Goal: Use online tool/utility: Utilize a website feature to perform a specific function

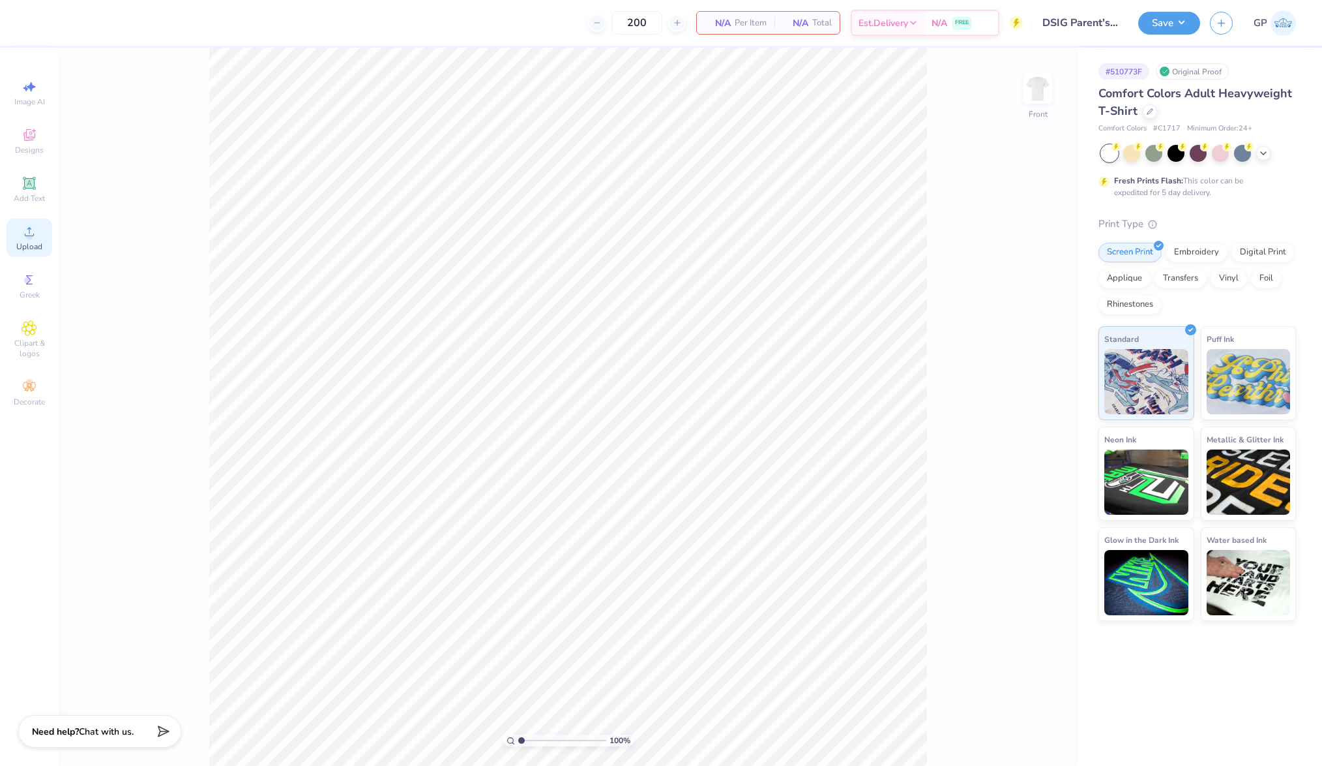
click at [39, 256] on div "Upload" at bounding box center [30, 237] width 46 height 38
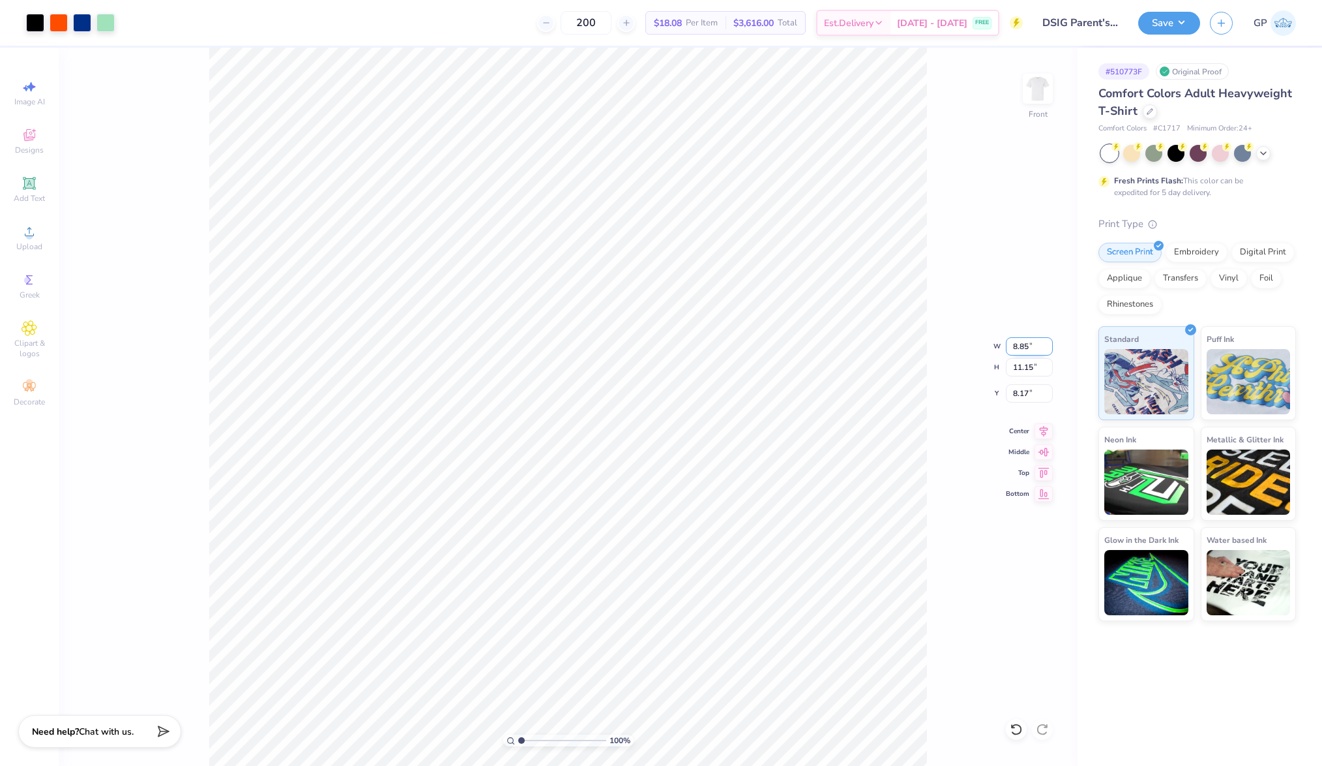
click at [1028, 348] on input "8.85" at bounding box center [1029, 346] width 47 height 18
type input "12.00"
type input "15.13"
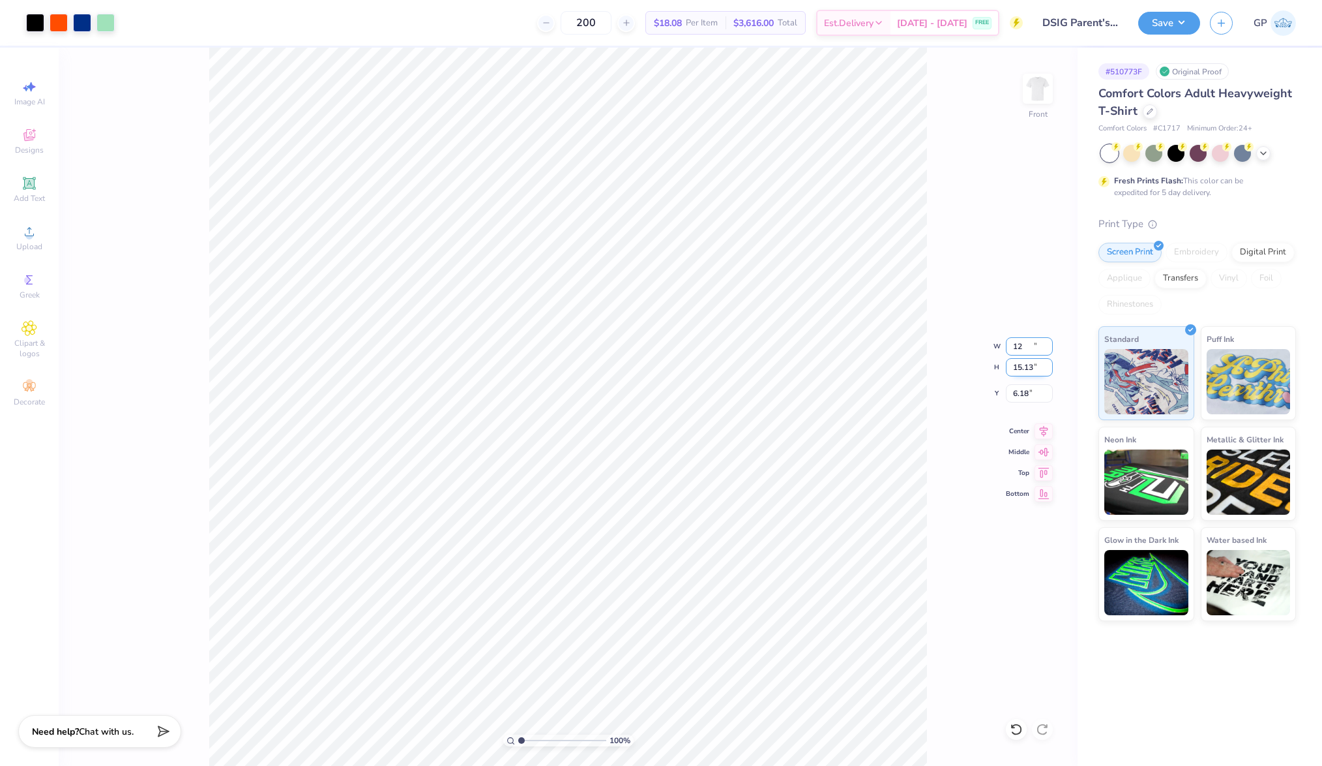
type input "6.18"
click at [1031, 373] on input "15.13" at bounding box center [1029, 367] width 47 height 18
type input "15"
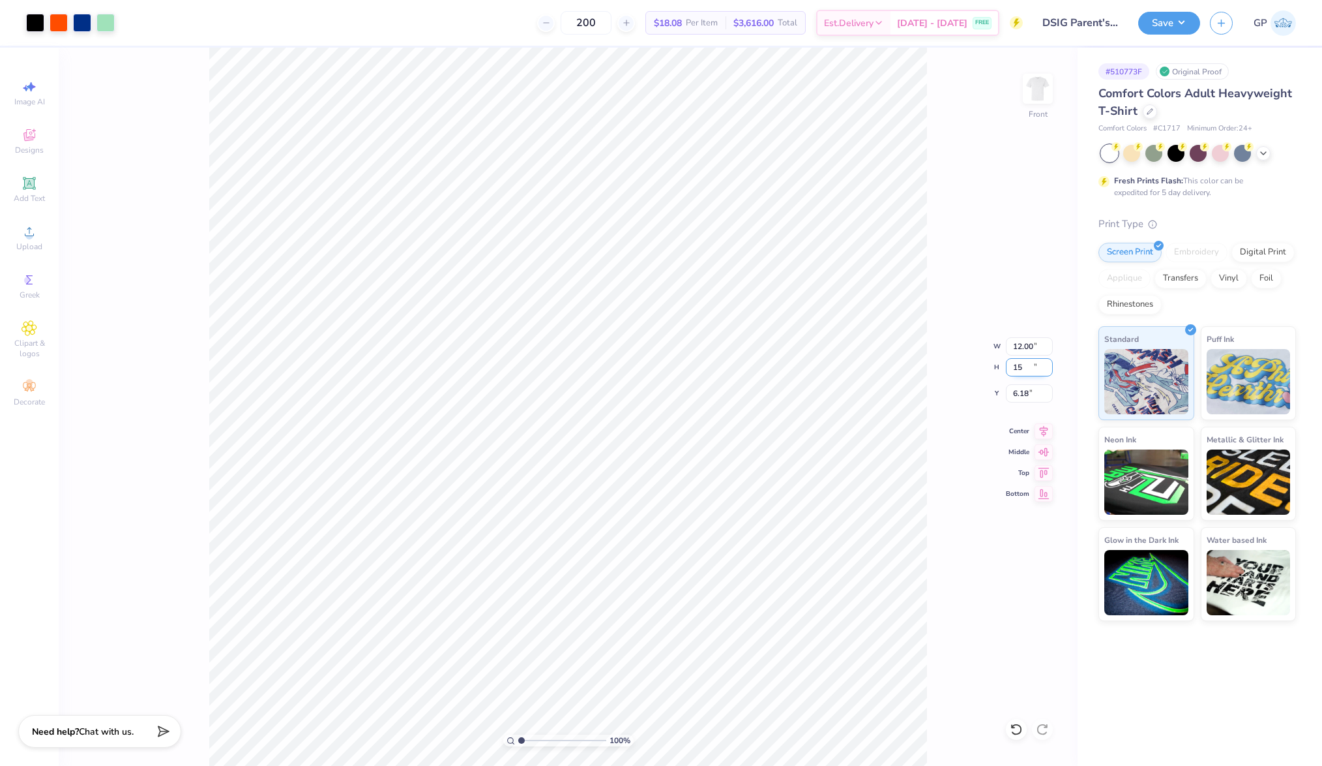
type input "11.89"
type input "15.00"
type input "6.25"
click at [1026, 393] on input "1.95" at bounding box center [1029, 393] width 47 height 18
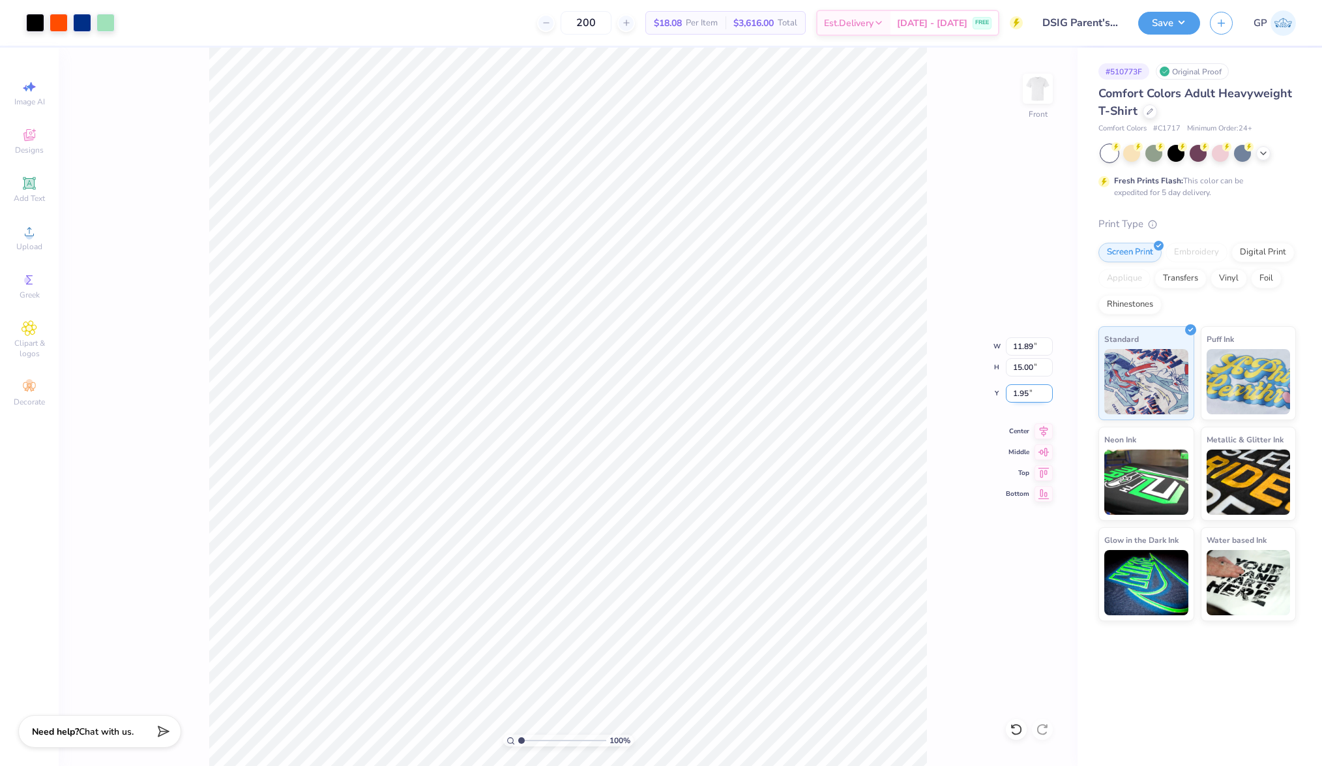
click at [1026, 393] on input "1.95" at bounding box center [1029, 393] width 47 height 18
type input "3.00"
click at [35, 195] on span "Add Text" at bounding box center [29, 198] width 31 height 10
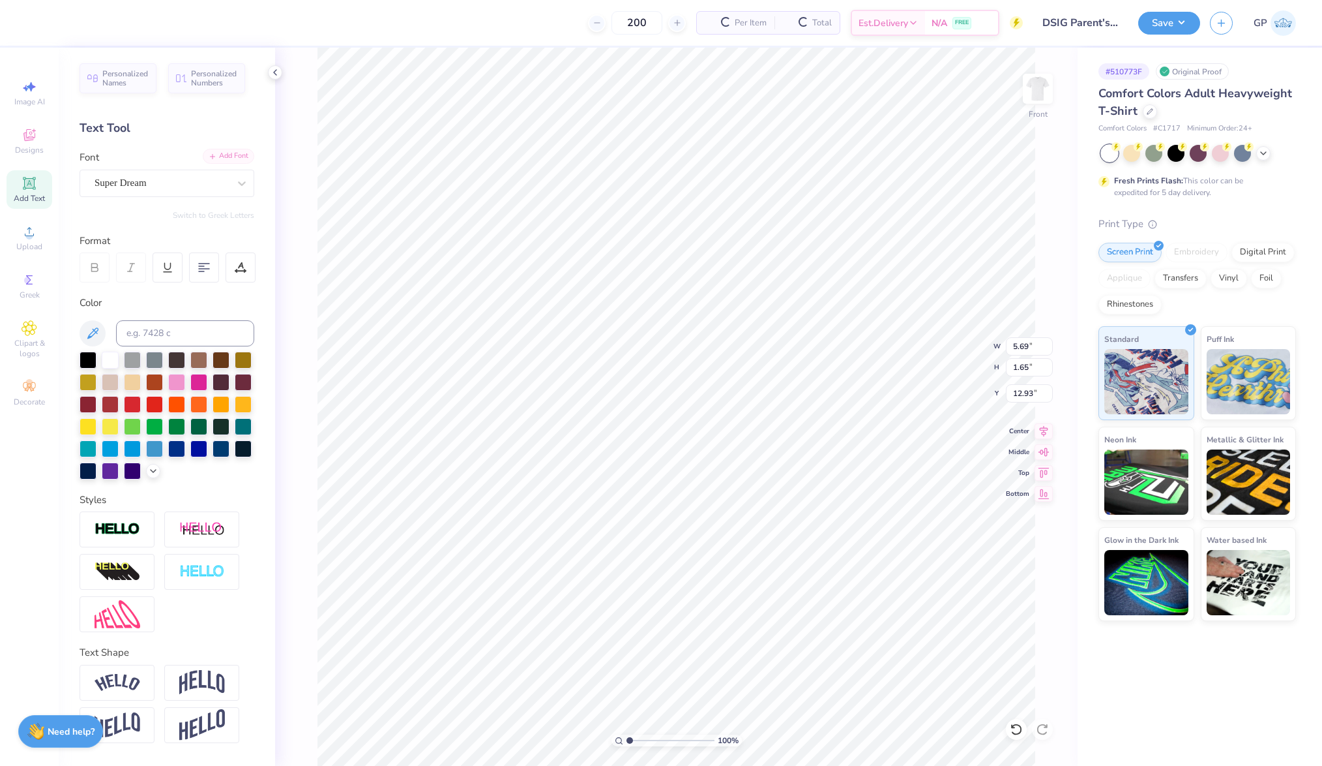
click at [222, 164] on div "Font Super Dream" at bounding box center [167, 173] width 175 height 47
click at [215, 147] on div "Personalized Names Personalized Numbers Text Tool Add Font Font Super Dream Swi…" at bounding box center [167, 407] width 216 height 718
click at [212, 154] on div "Add Font" at bounding box center [229, 156] width 52 height 15
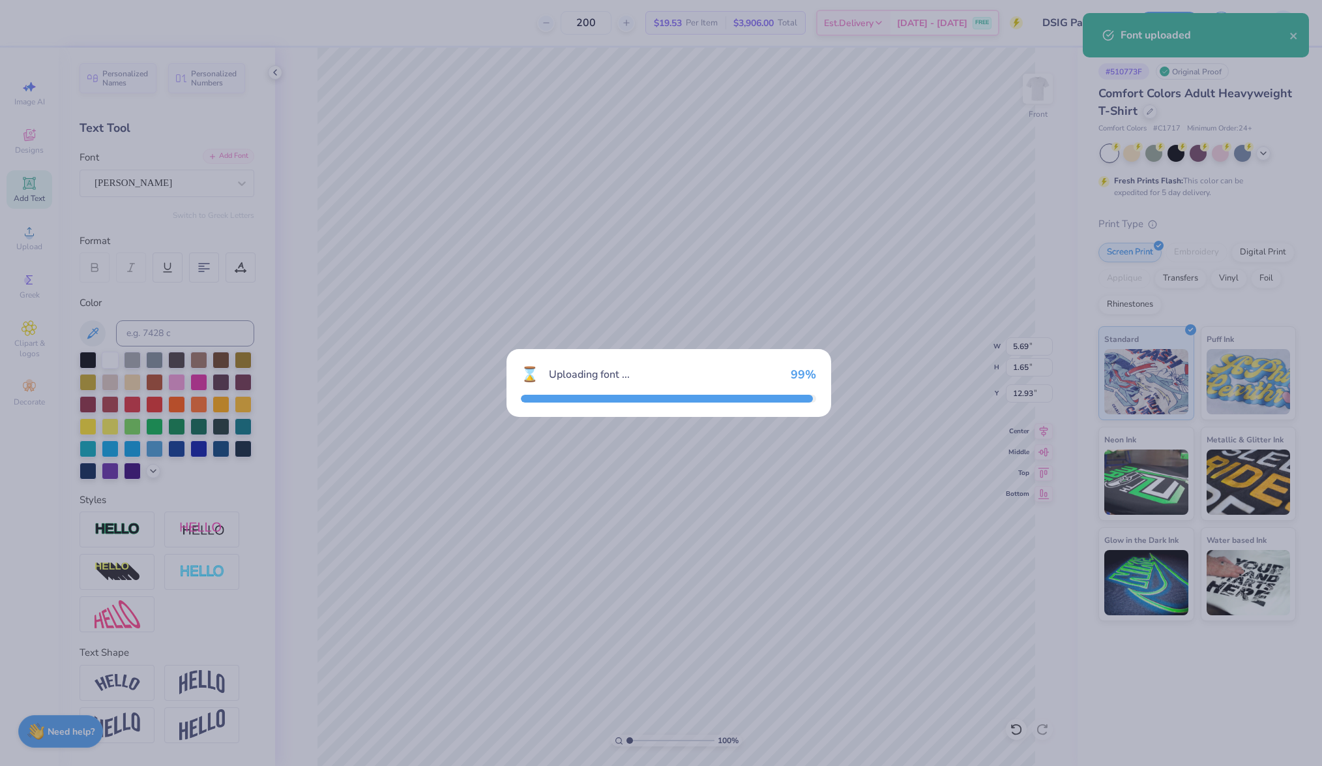
type input "3.76"
type input "1.67"
type input "12.92"
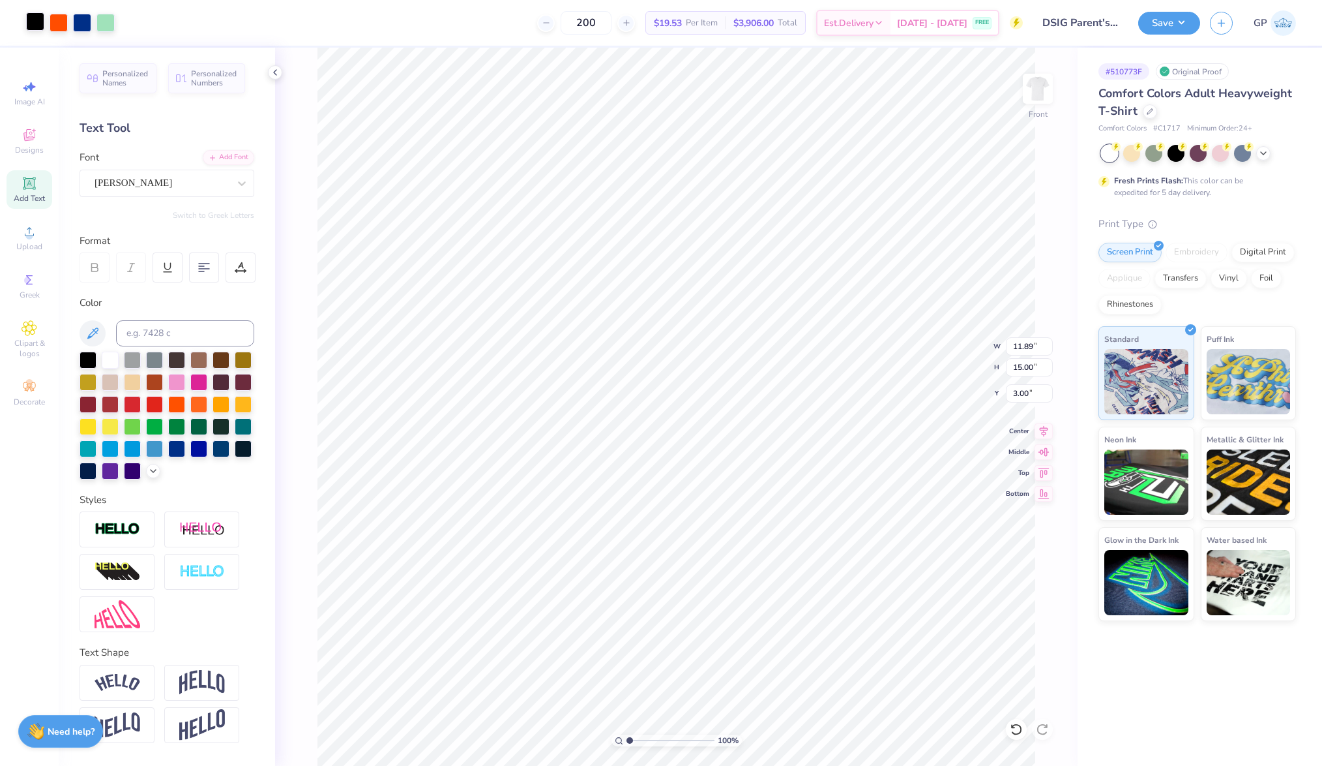
click at [26, 22] on div at bounding box center [35, 21] width 18 height 18
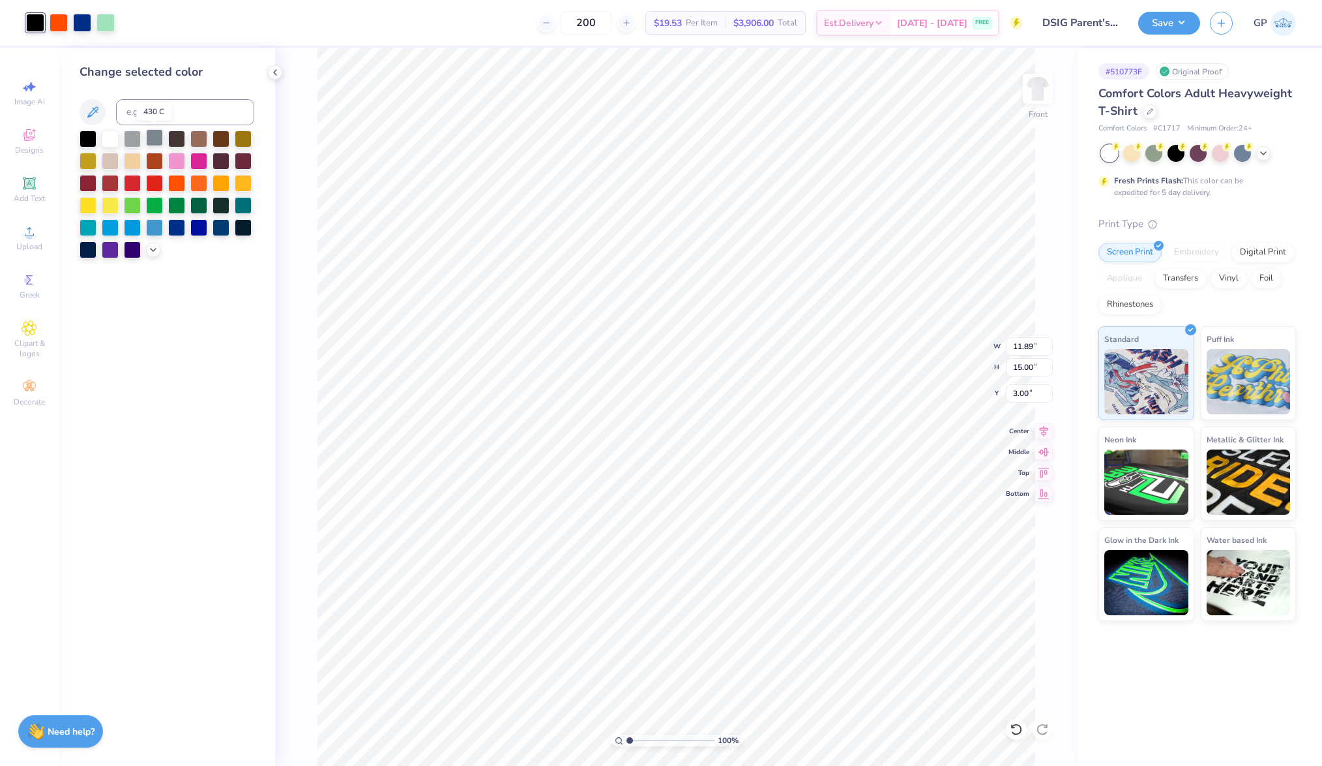
click at [153, 141] on div at bounding box center [154, 137] width 17 height 17
type input "3.76"
type input "1.67"
type input "12.92"
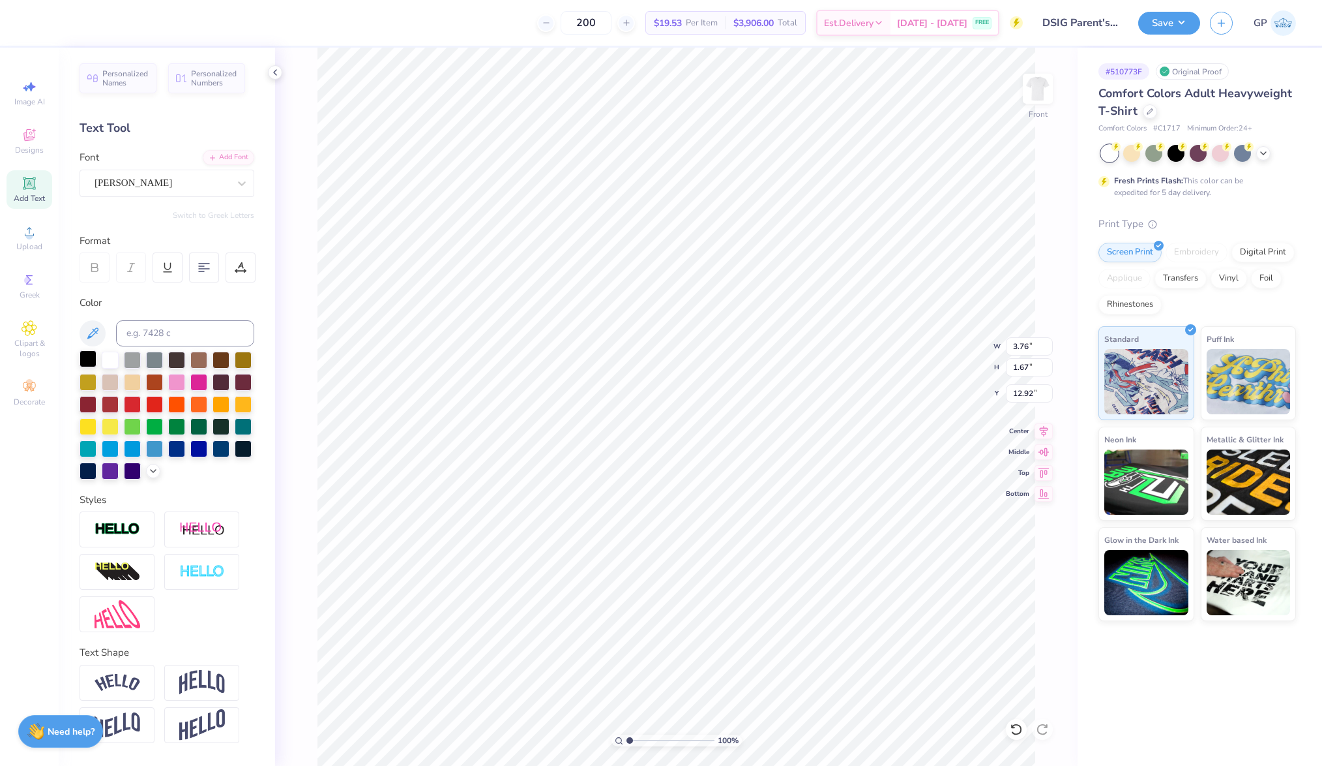
click at [89, 357] on div at bounding box center [88, 358] width 17 height 17
paste textarea "Parent's Weekend"
type textarea "Parent's Weekend"
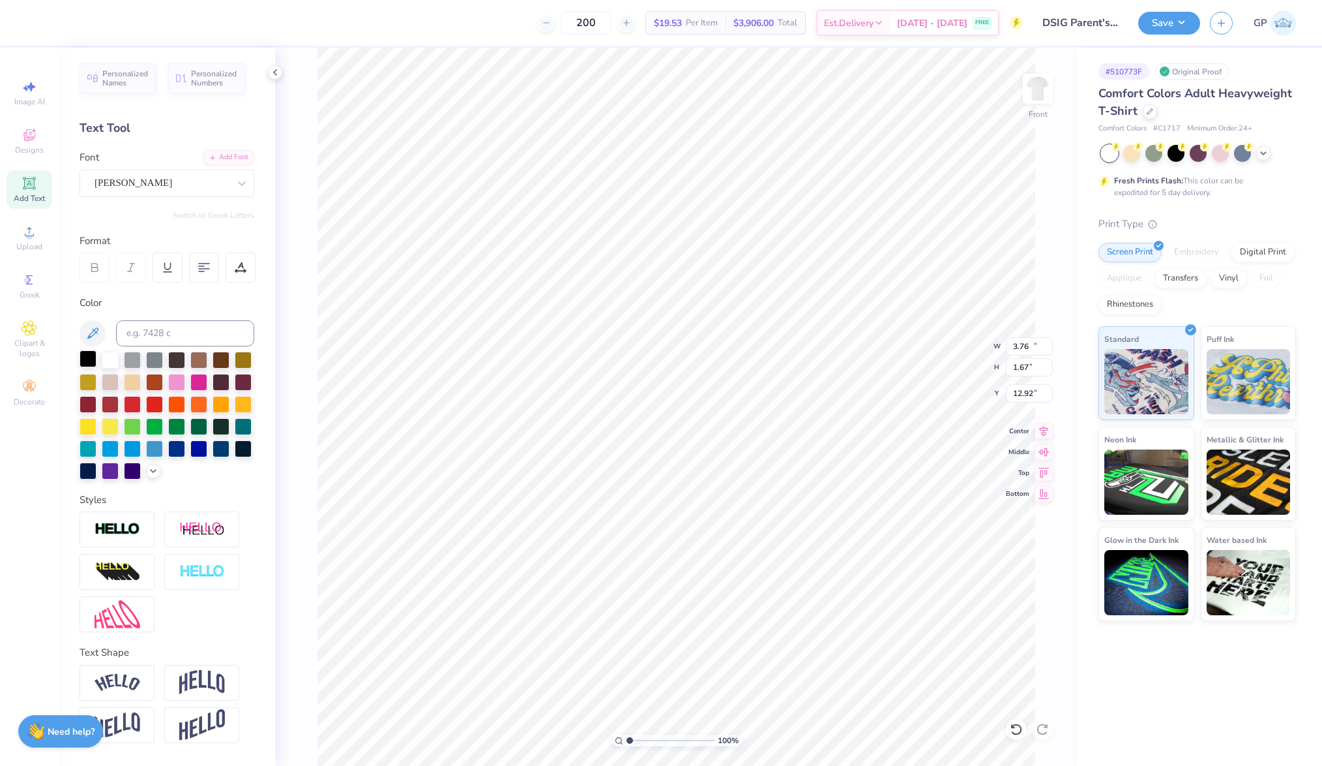
type input "14.53"
type input "1.68"
type input "12.91"
type input "12.98"
type input "1.50"
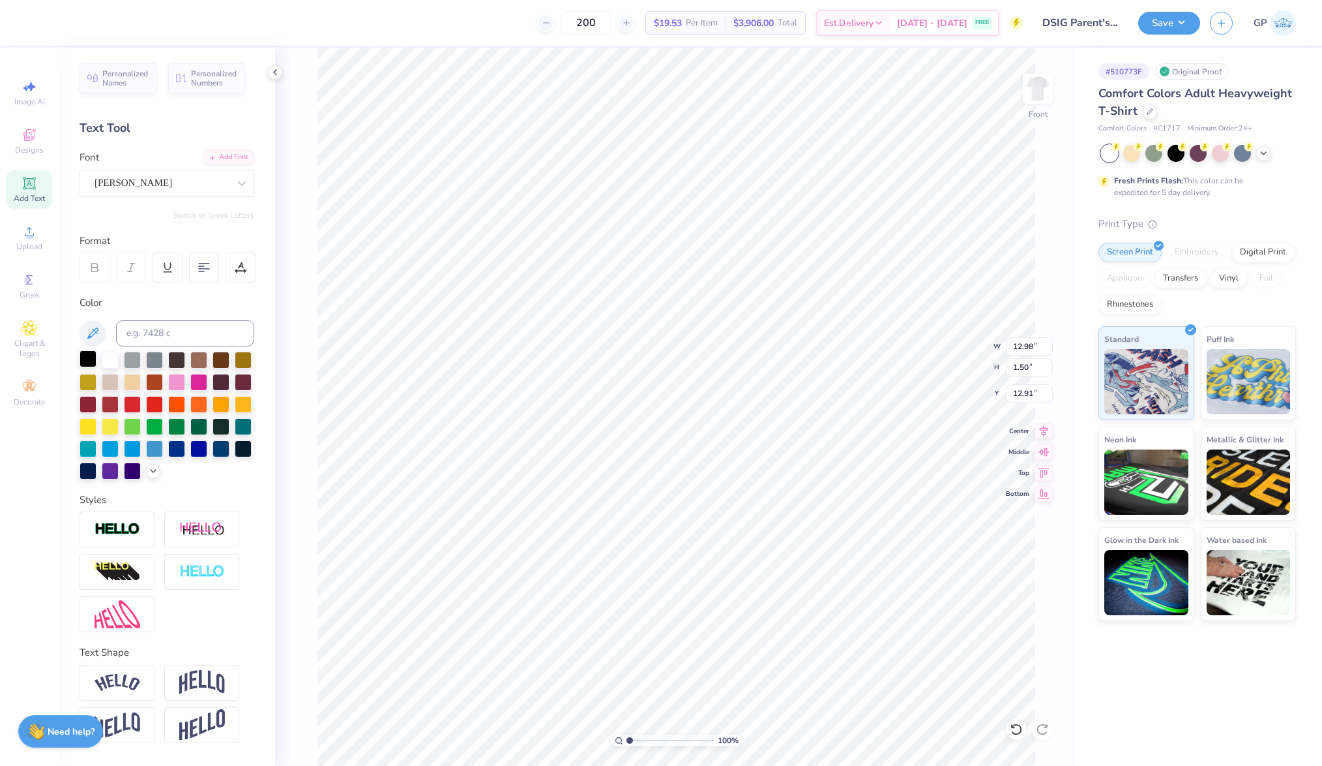
type input "11.99"
type input "1.39"
type input "15.82"
type input "2.34"
click at [641, 739] on input "range" at bounding box center [671, 740] width 88 height 12
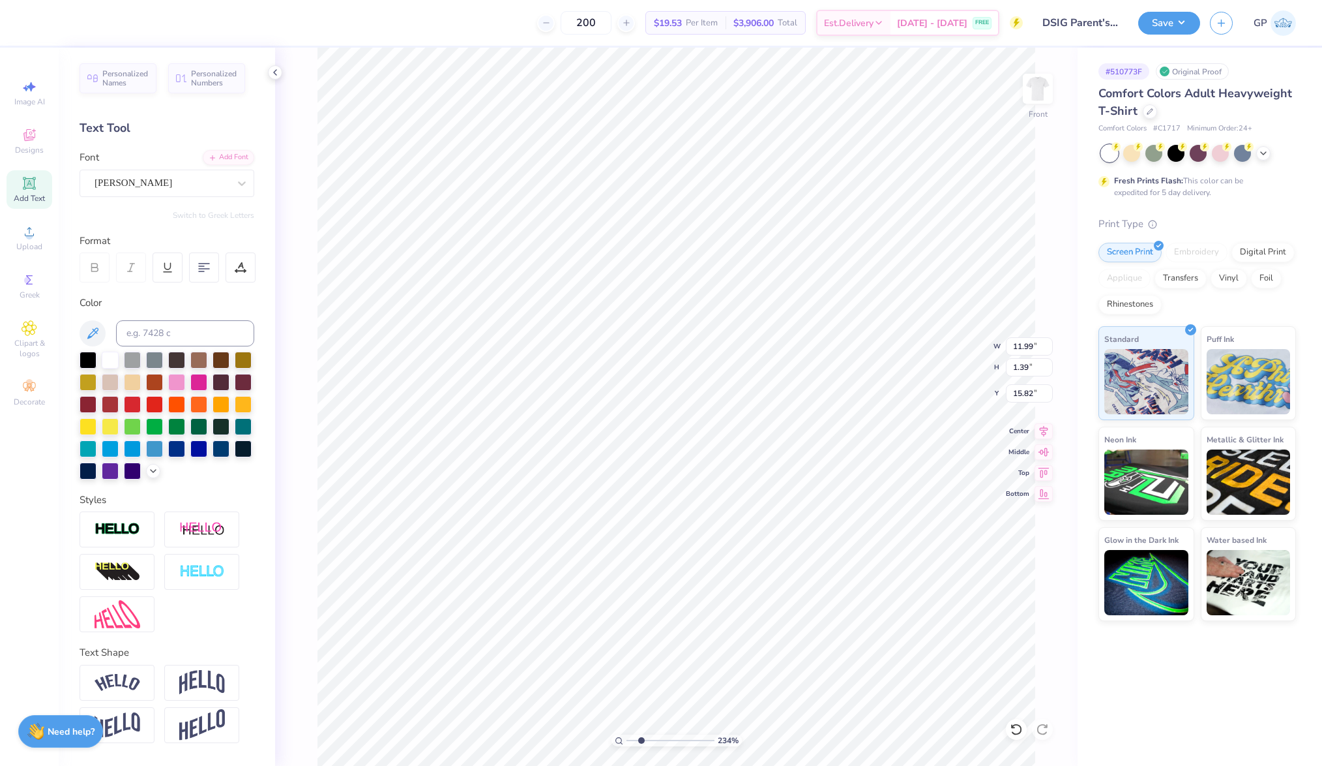
type input "11.90"
type input "1.38"
type input "15.86"
type input "17.78"
click at [229, 155] on div "Add Font" at bounding box center [229, 156] width 52 height 15
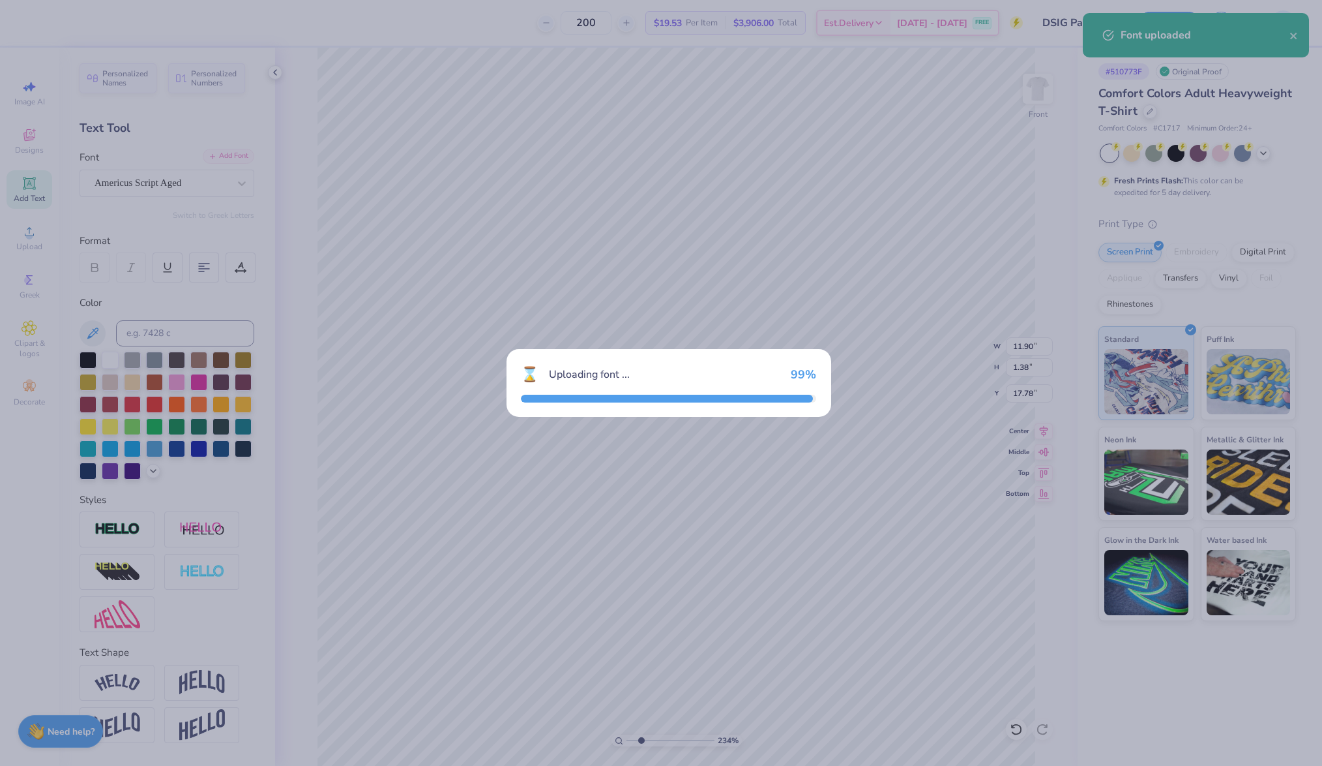
type input "13.34"
type input "1.46"
type input "17.74"
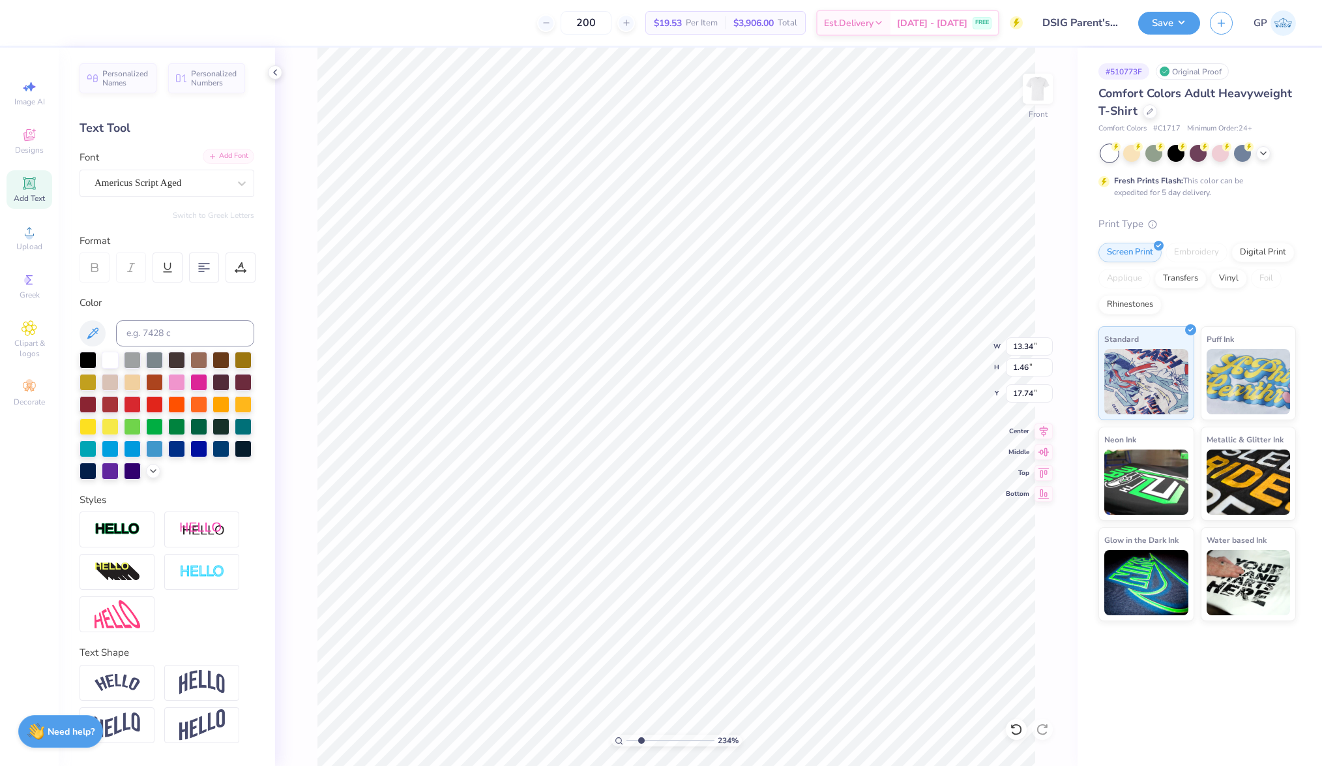
scroll to position [16, 3]
type textarea "Boise, Idaho"
type input "10.03"
type input "1.53"
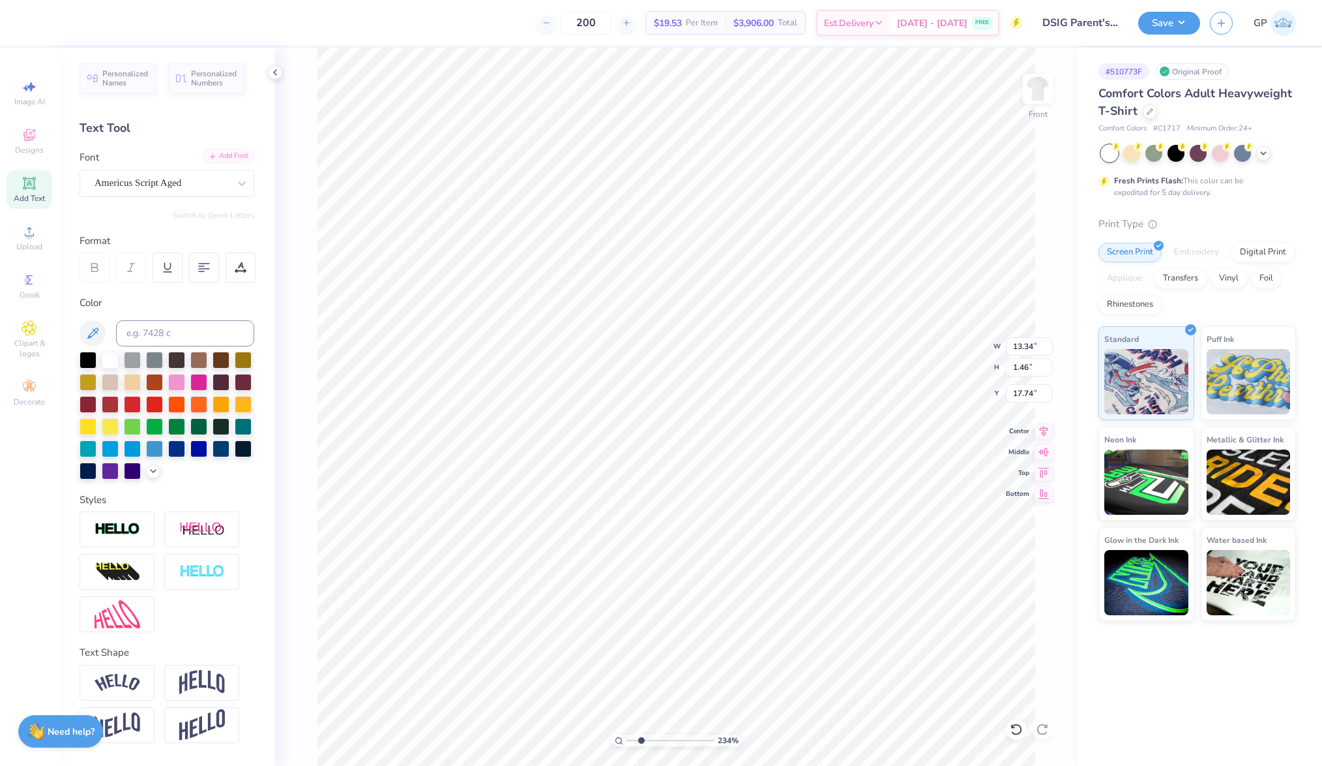
type input "17.70"
type input "7.38"
type input "1.12"
type input "4.87"
type input "0.74"
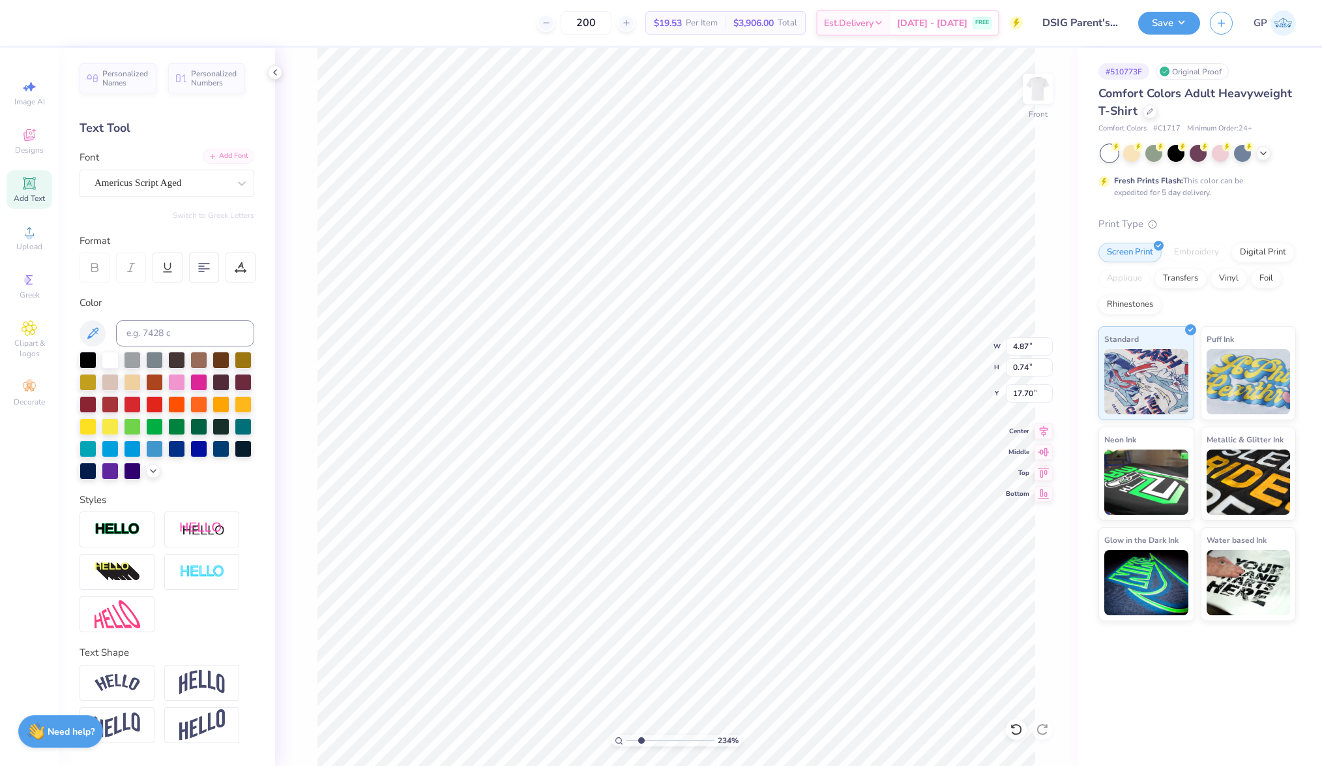
type input "17.26"
type input "11.89"
type input "15.00"
type input "3.00"
type input "4.87"
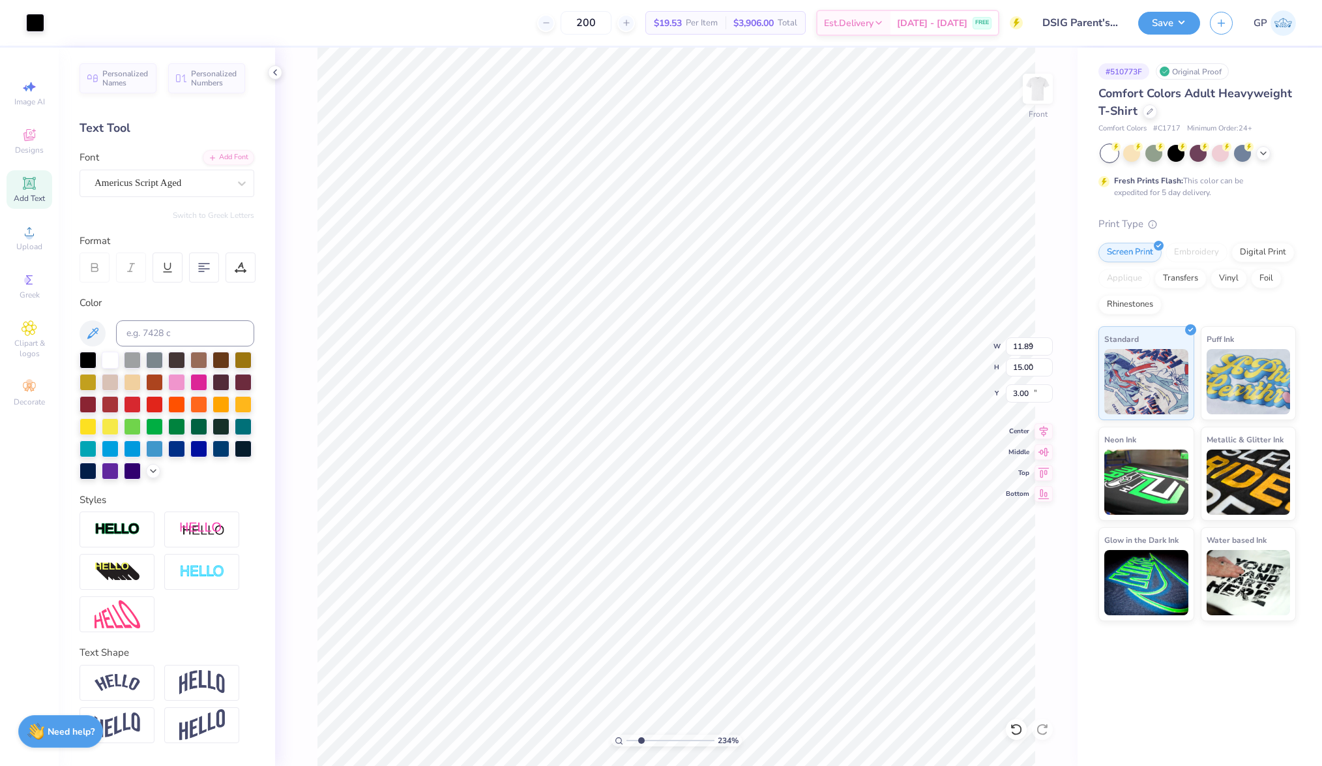
type input "0.74"
type input "17.26"
click at [151, 466] on icon at bounding box center [153, 469] width 10 height 10
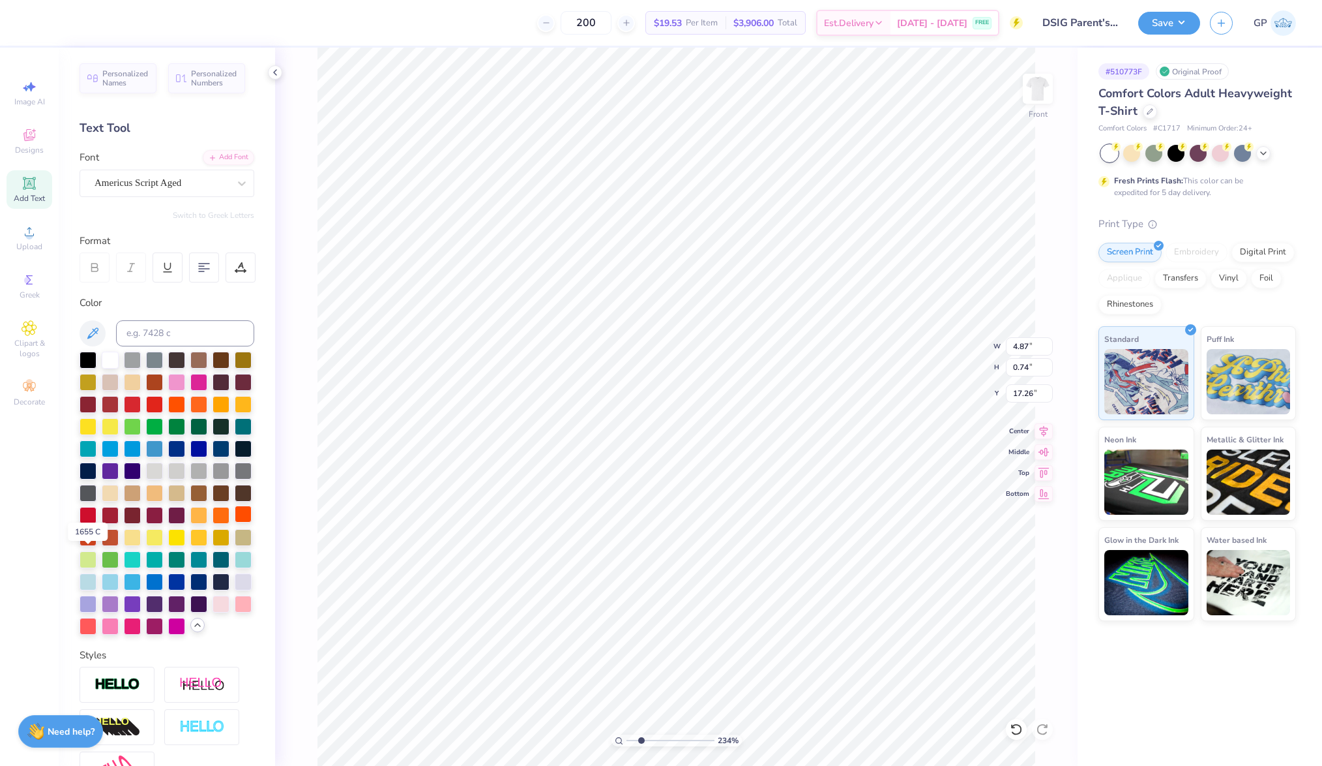
click at [235, 522] on div at bounding box center [243, 513] width 17 height 17
type input "1"
click at [589, 736] on div "100 %" at bounding box center [677, 407] width 719 height 719
type input "11.89"
type input "15.00"
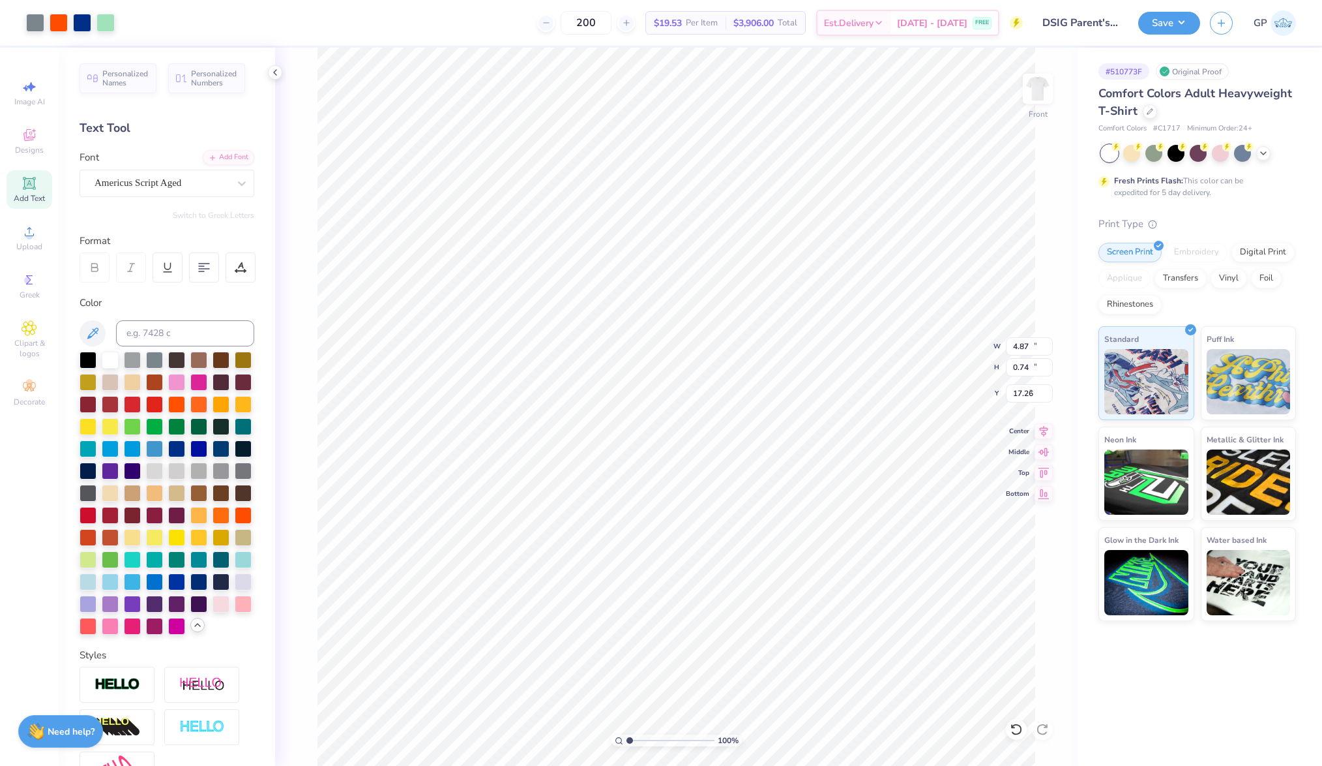
type input "3.00"
click at [38, 246] on span "Upload" at bounding box center [29, 246] width 26 height 10
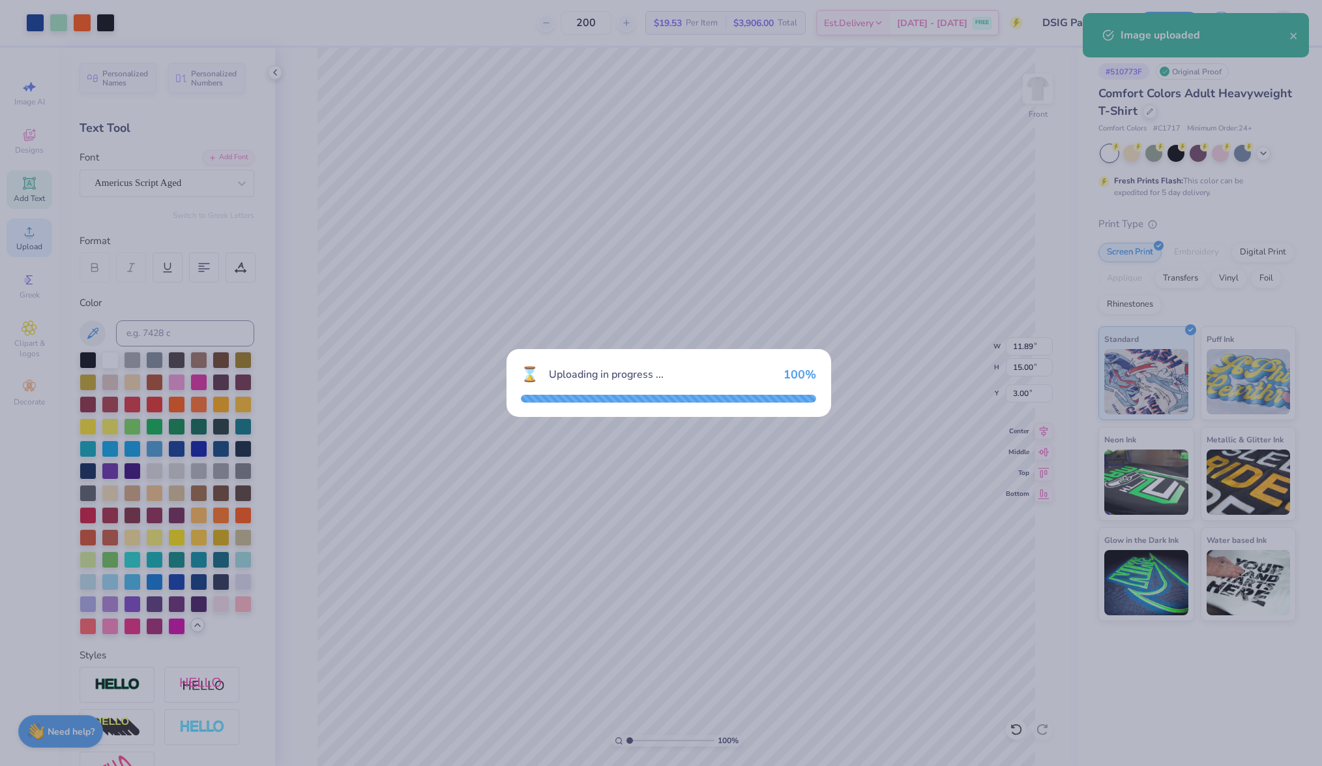
type input "8.85"
type input "9.50"
type input "9.00"
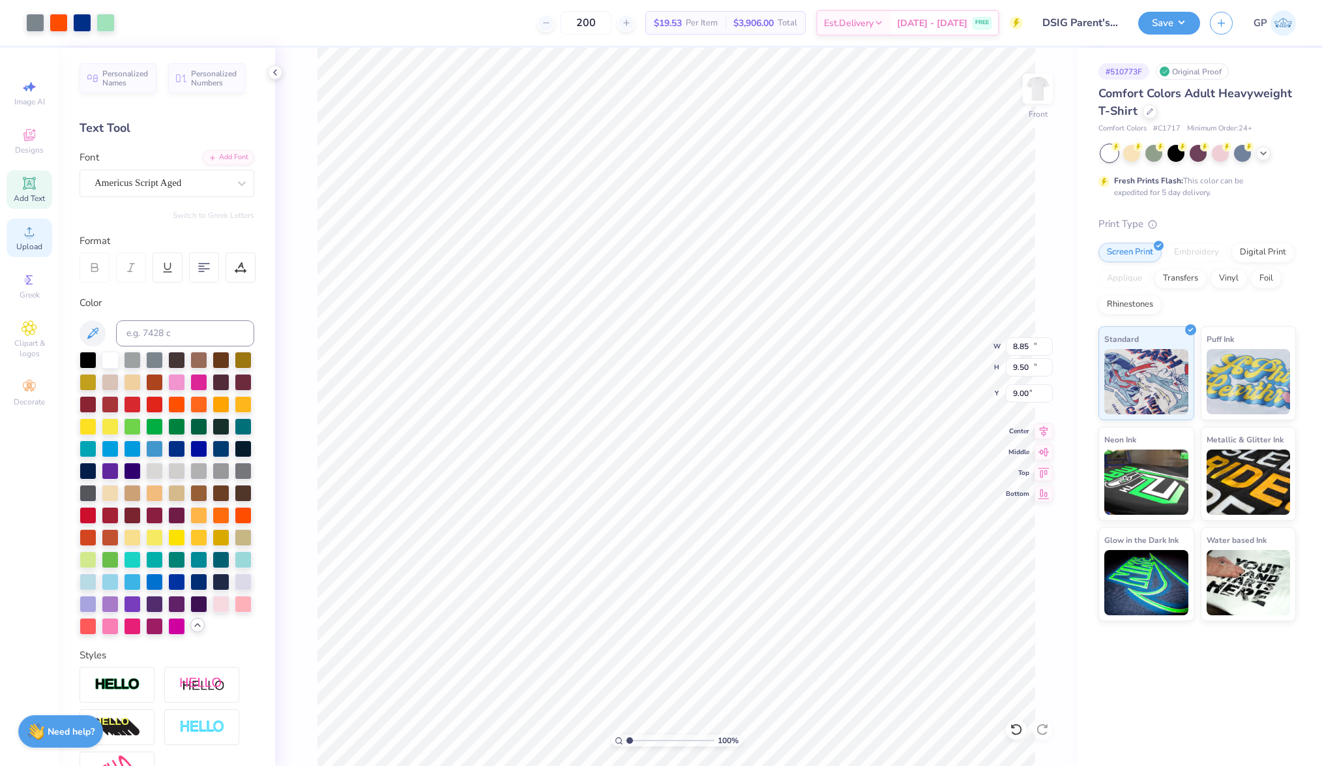
type input "11.89"
type input "15.00"
type input "3.00"
type input "8.85"
type input "9.50"
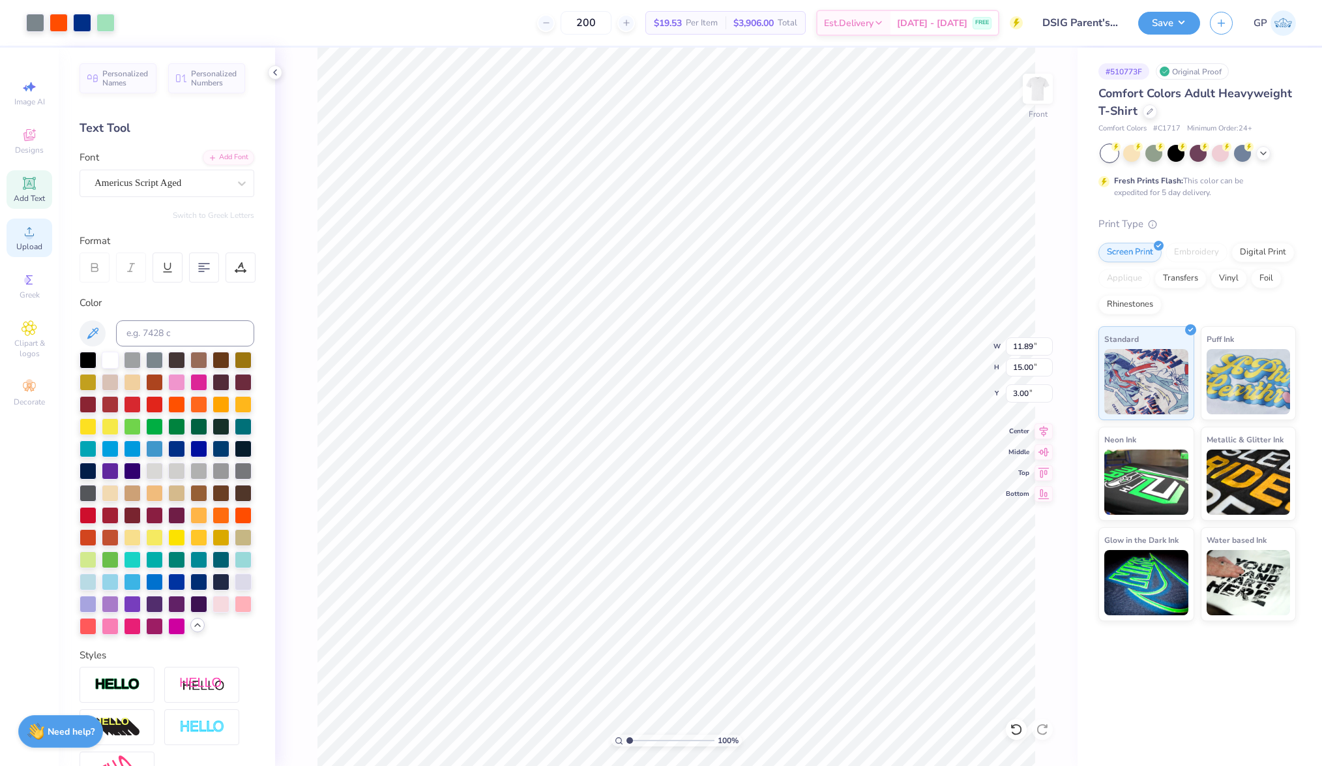
type input "9.00"
click at [1019, 347] on input "8.85" at bounding box center [1029, 346] width 47 height 18
type input "11.89"
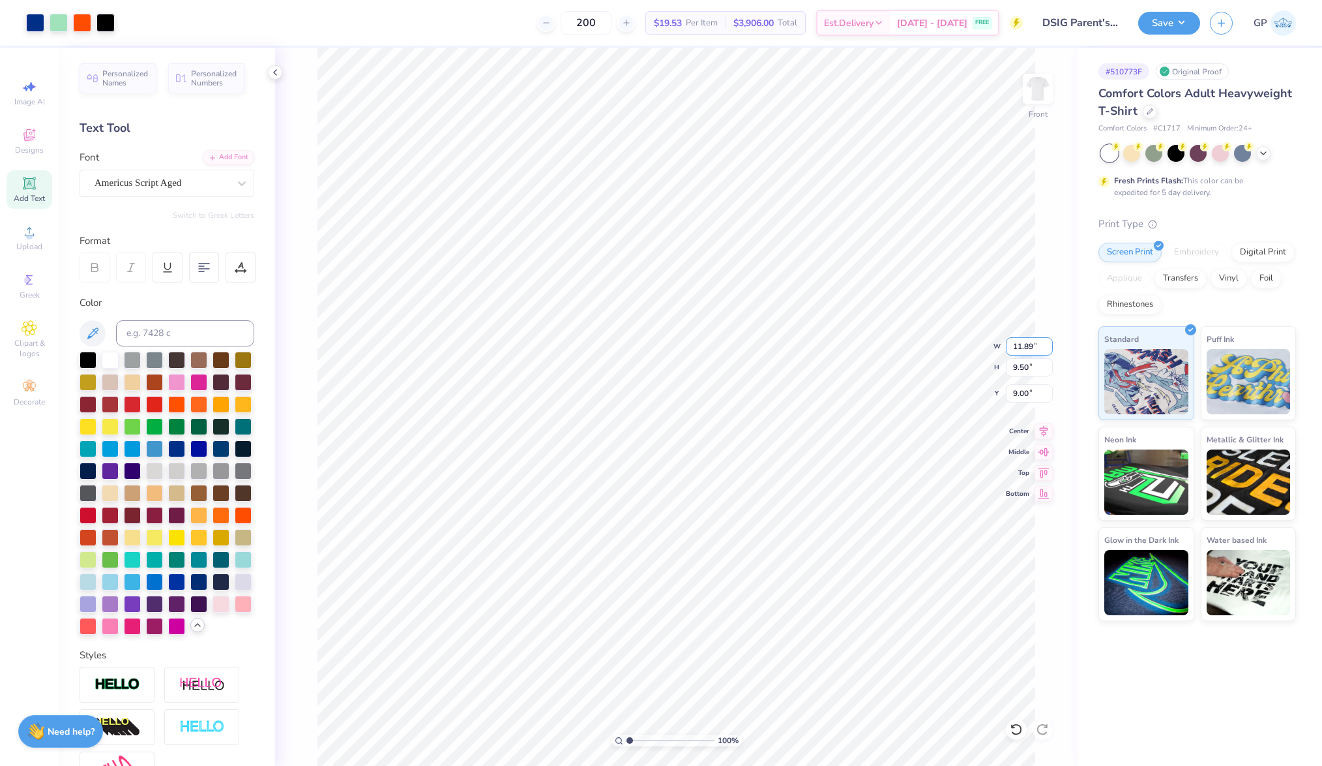
type input "12.78"
type input "3.00"
click at [773, 589] on li "Send to Back" at bounding box center [774, 601] width 102 height 25
type input "15.00"
click at [1051, 88] on img at bounding box center [1038, 89] width 52 height 52
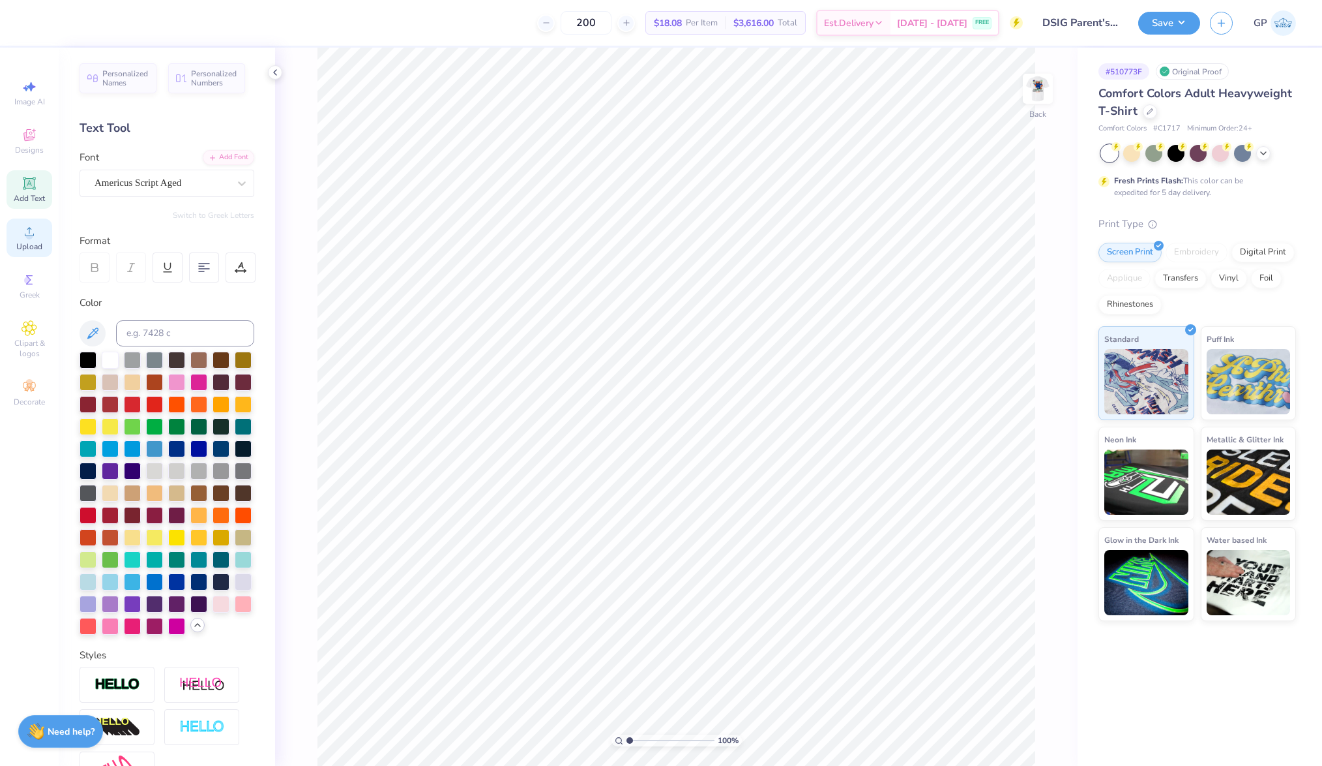
click at [33, 244] on span "Upload" at bounding box center [29, 246] width 26 height 10
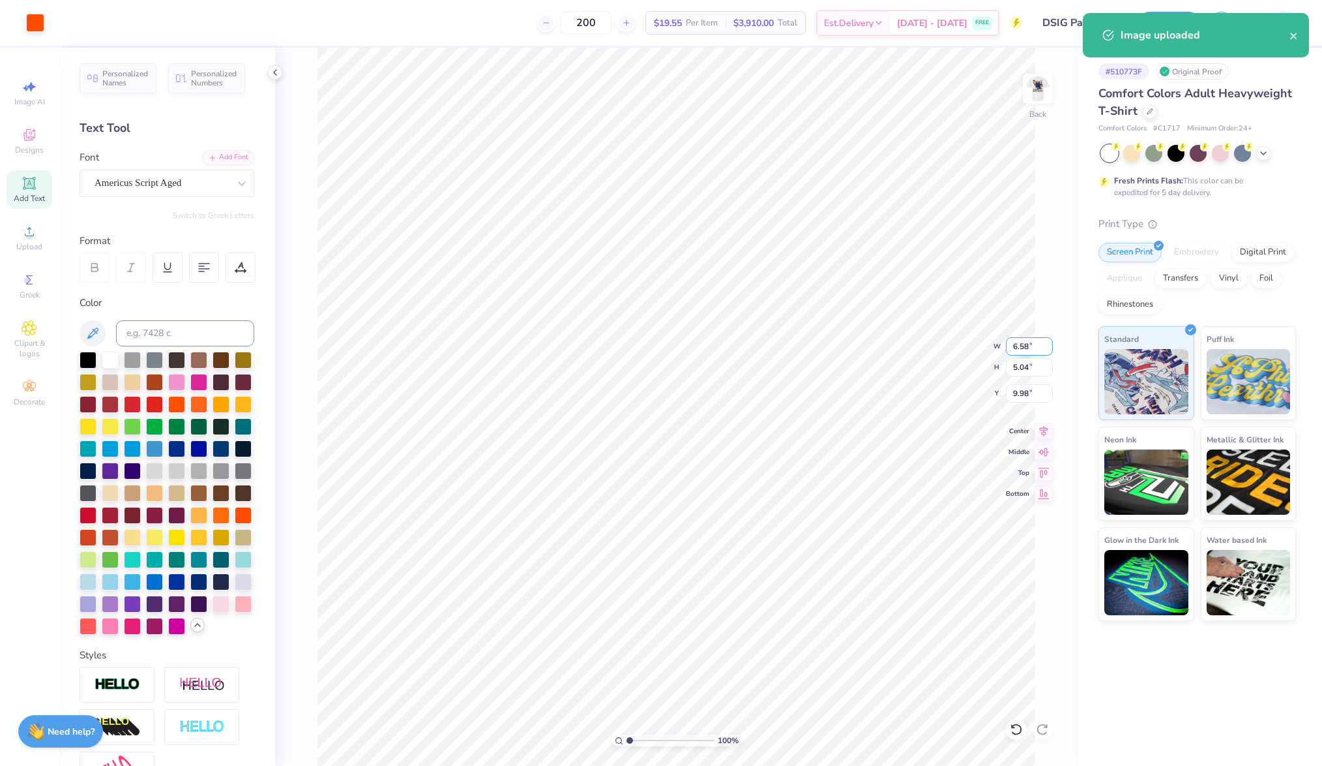
click at [1026, 347] on input "6.58" at bounding box center [1029, 346] width 47 height 18
type input "3.50"
type input "2.68"
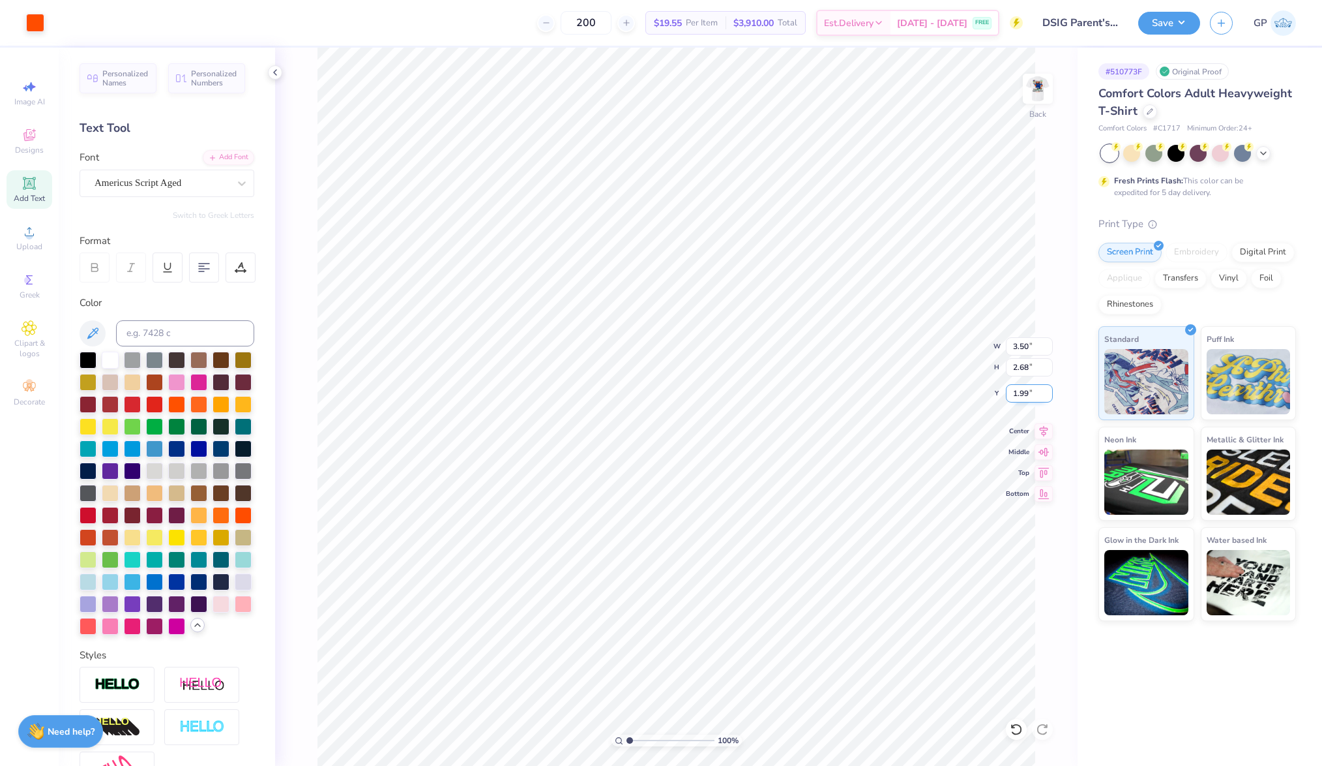
click at [1016, 390] on input "1.99" at bounding box center [1029, 393] width 47 height 18
type input "3.00"
click at [1030, 89] on img at bounding box center [1038, 89] width 52 height 52
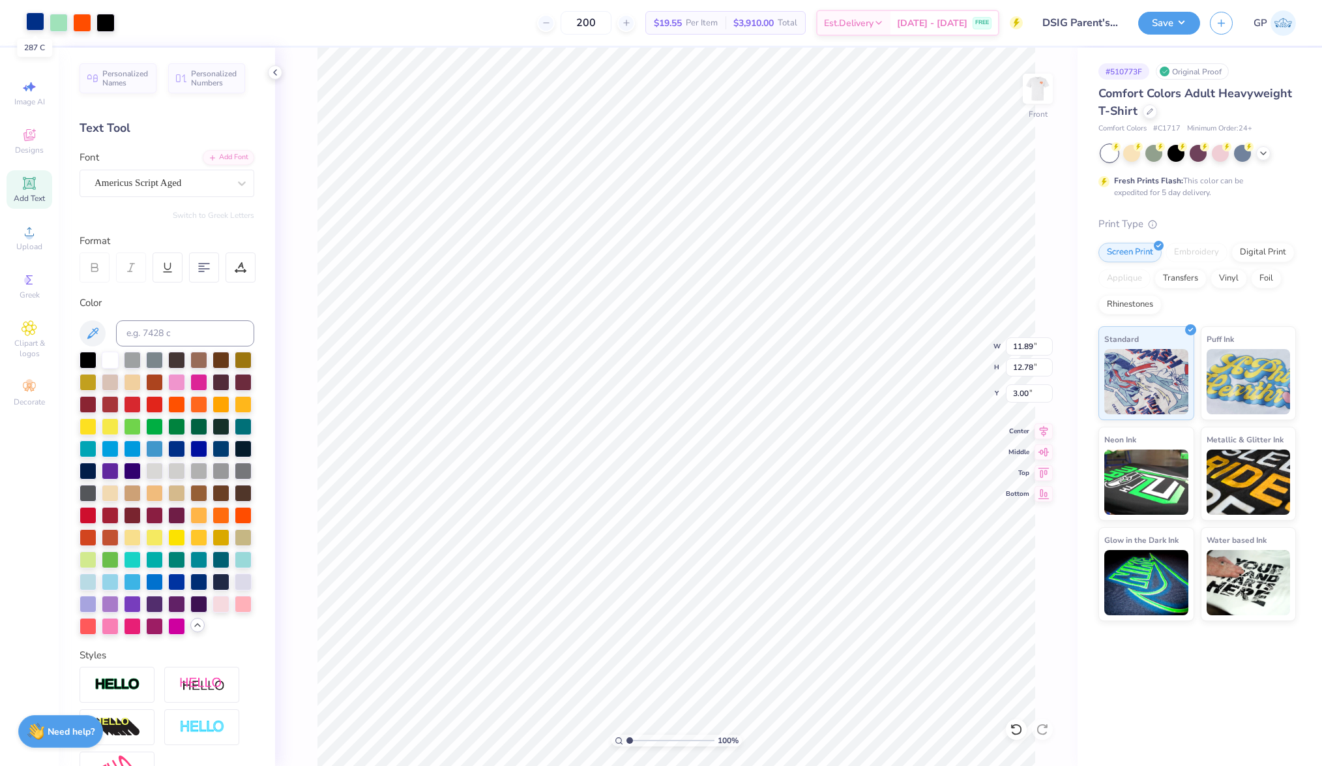
click at [35, 17] on div at bounding box center [35, 21] width 18 height 18
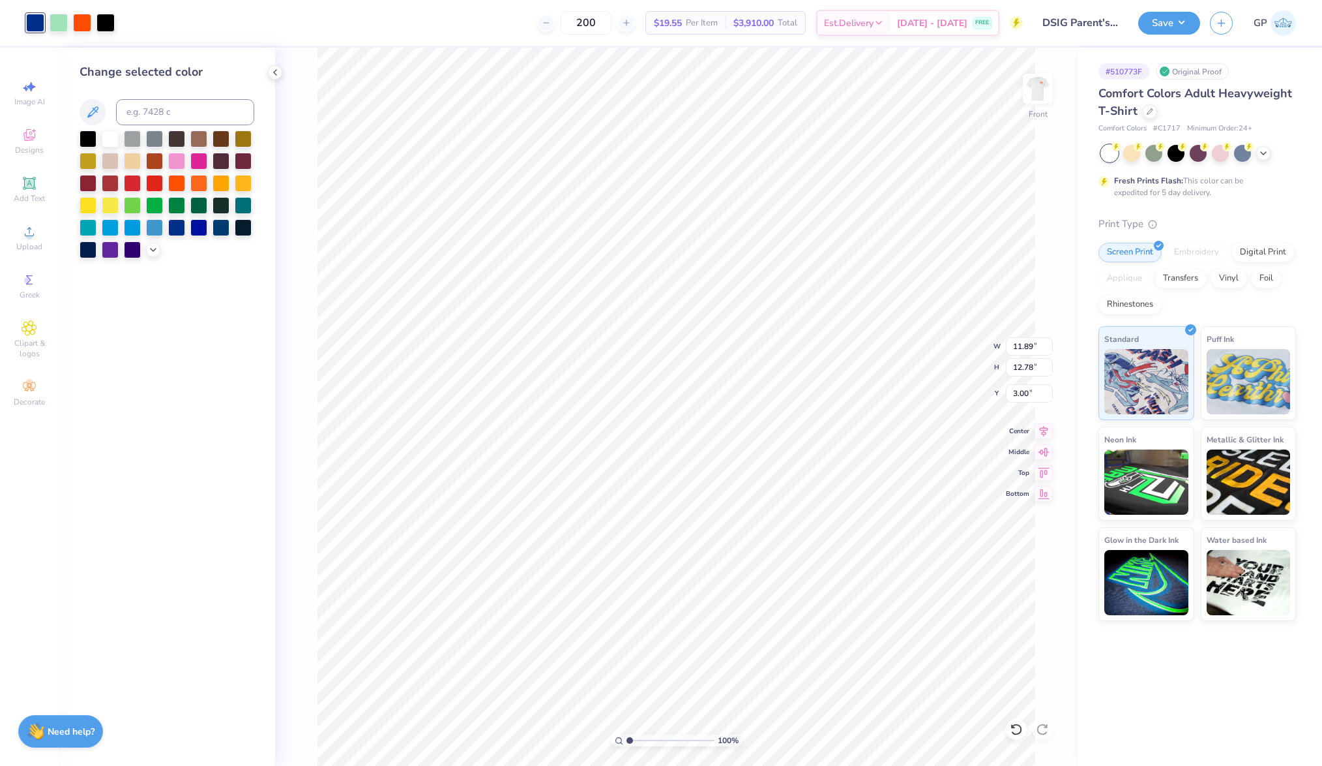
click at [156, 242] on div at bounding box center [167, 194] width 175 height 128
click at [151, 252] on icon at bounding box center [153, 248] width 10 height 10
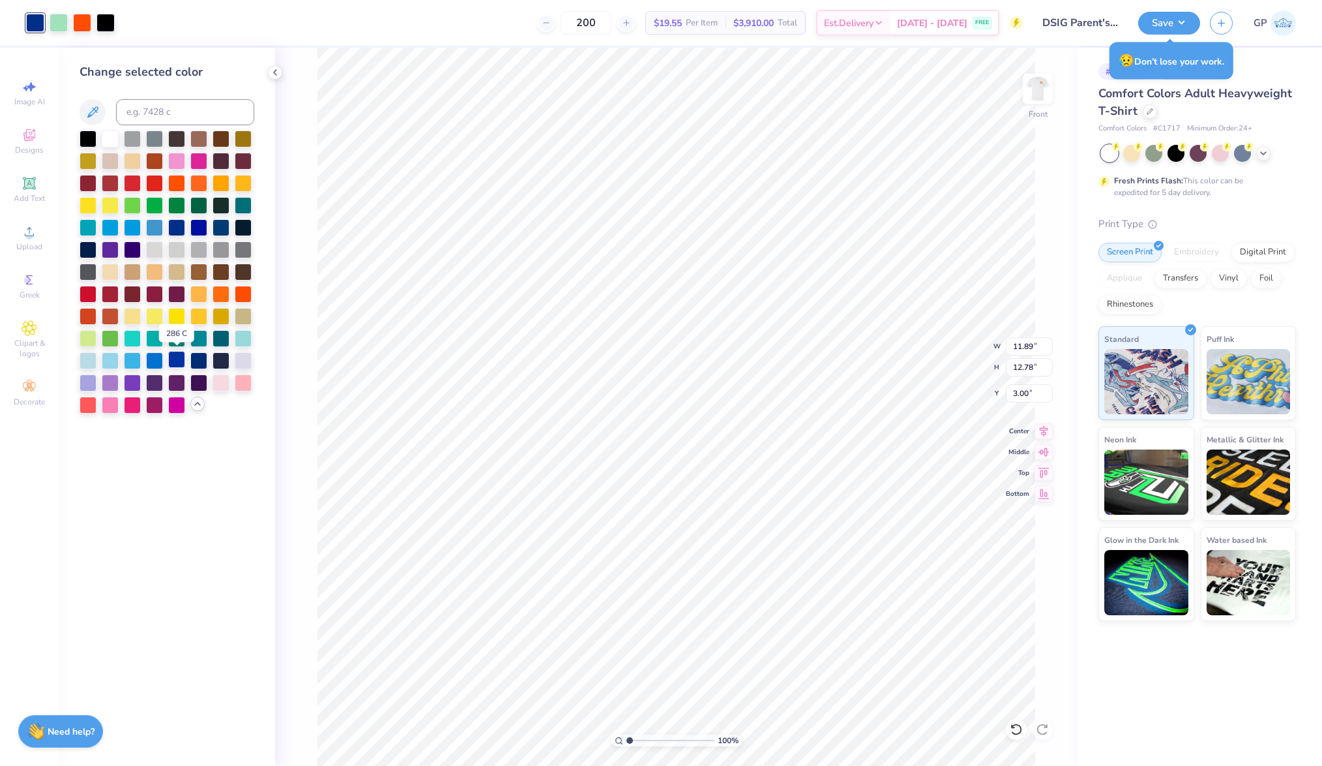
click at [172, 360] on div at bounding box center [176, 359] width 17 height 17
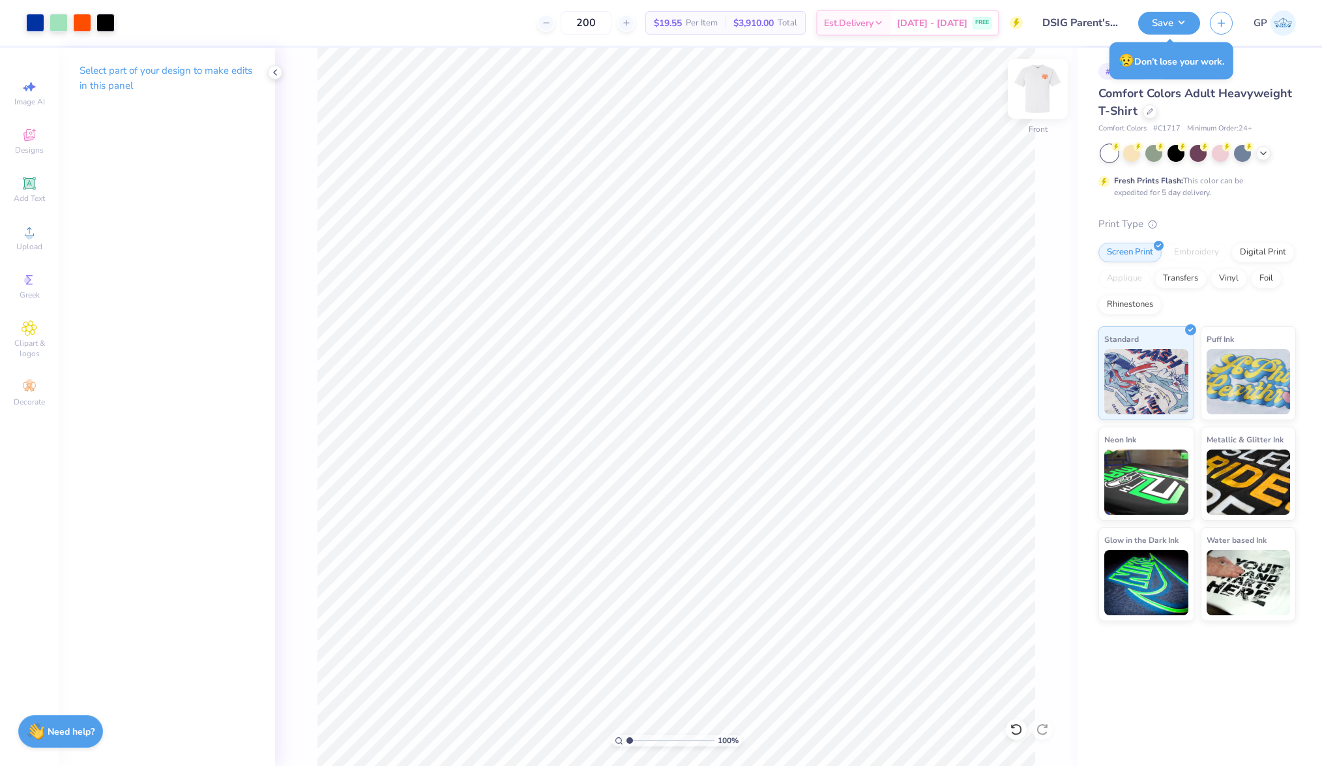
click at [1034, 89] on img at bounding box center [1038, 89] width 52 height 52
click at [33, 18] on div at bounding box center [35, 21] width 18 height 18
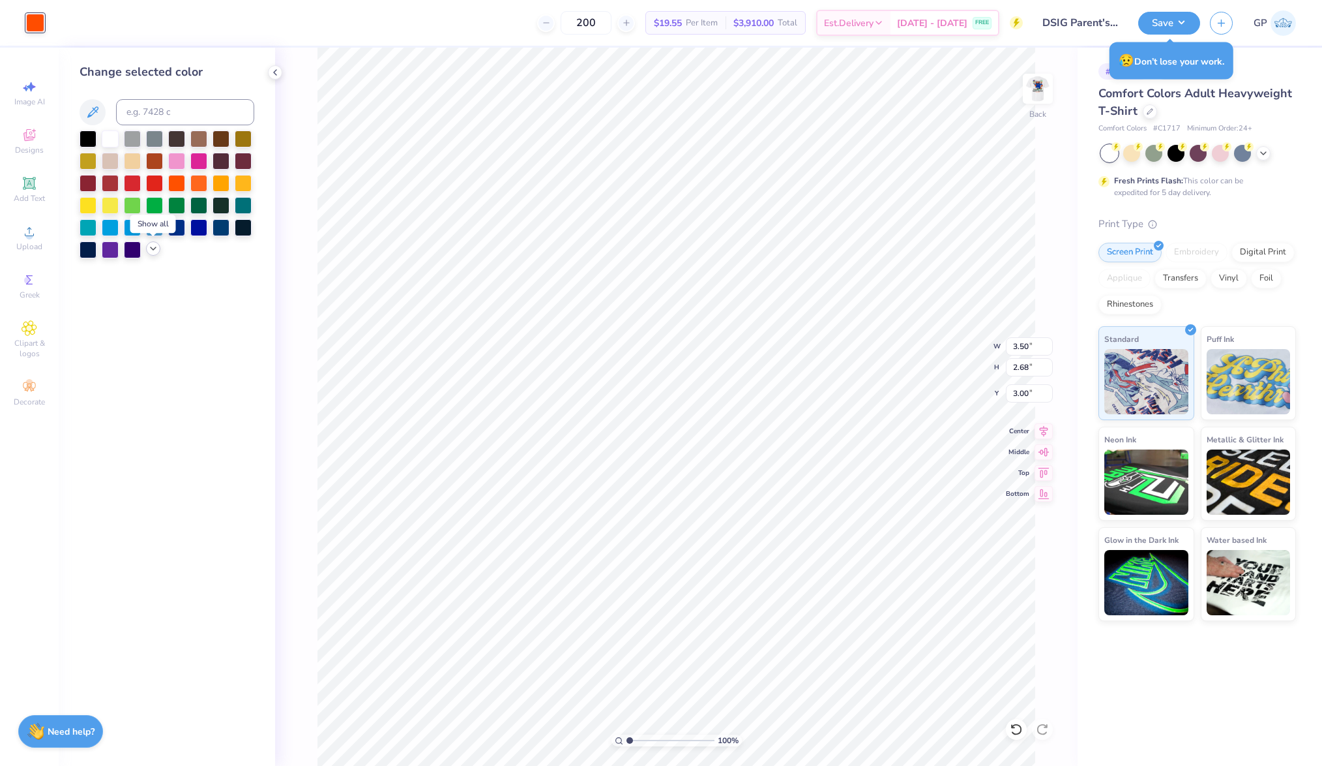
click at [151, 246] on icon at bounding box center [153, 248] width 10 height 10
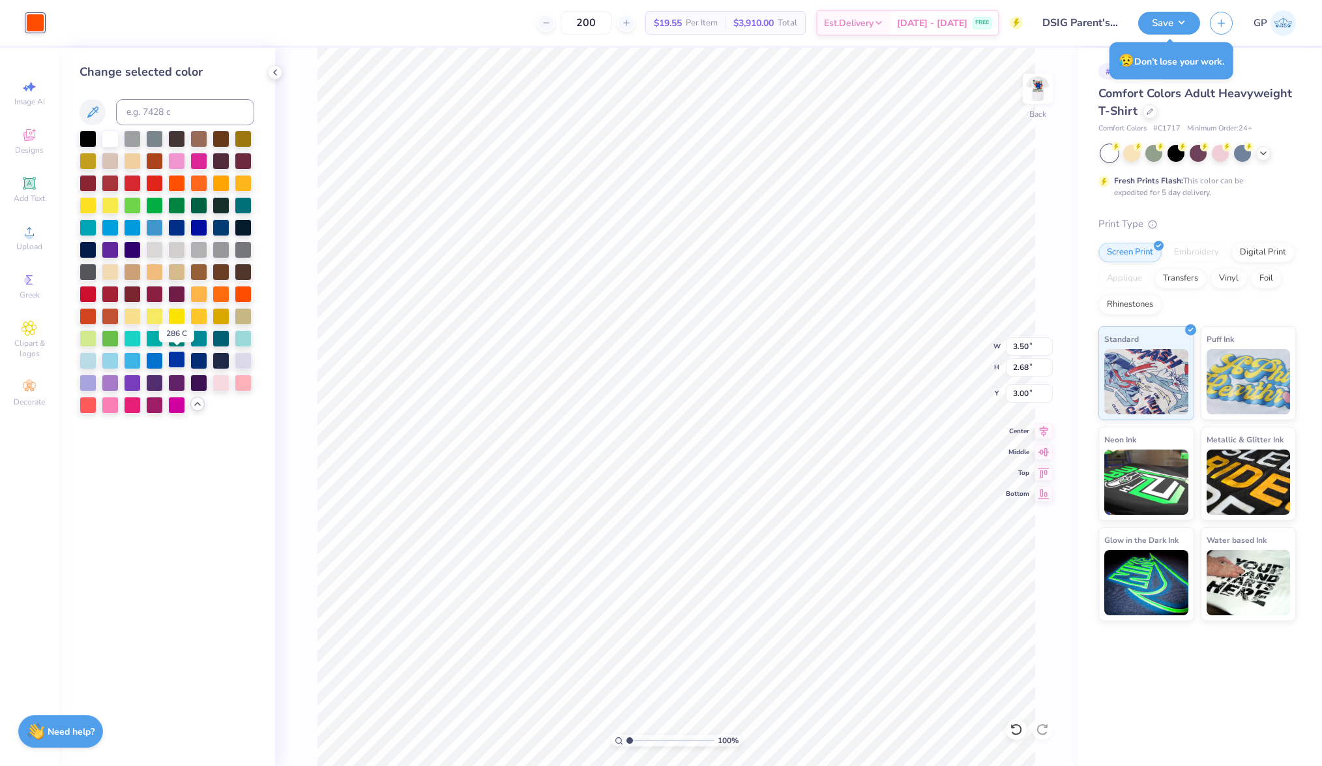
click at [185, 357] on div at bounding box center [176, 359] width 17 height 17
click at [1036, 87] on img at bounding box center [1038, 89] width 52 height 52
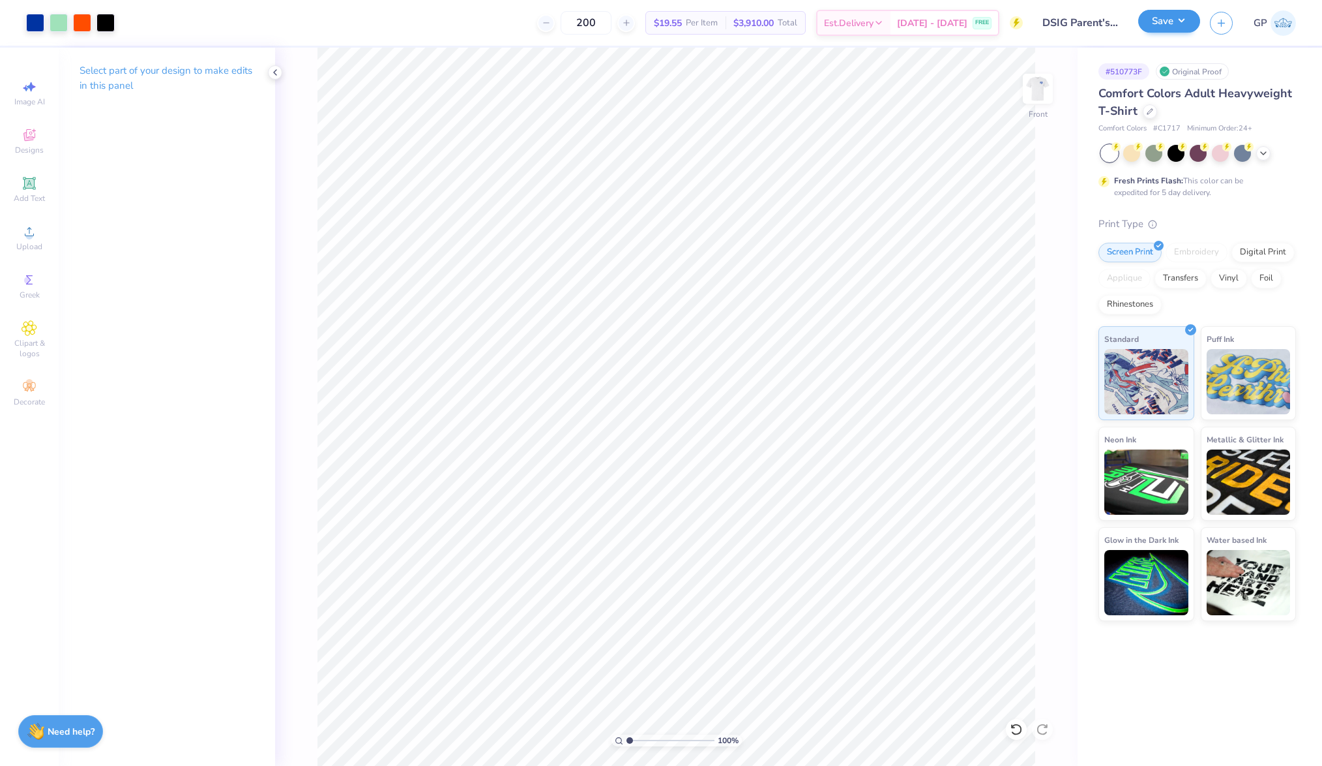
click at [1142, 30] on div "Save" at bounding box center [1170, 23] width 62 height 23
click at [1157, 25] on button "Save" at bounding box center [1170, 21] width 62 height 23
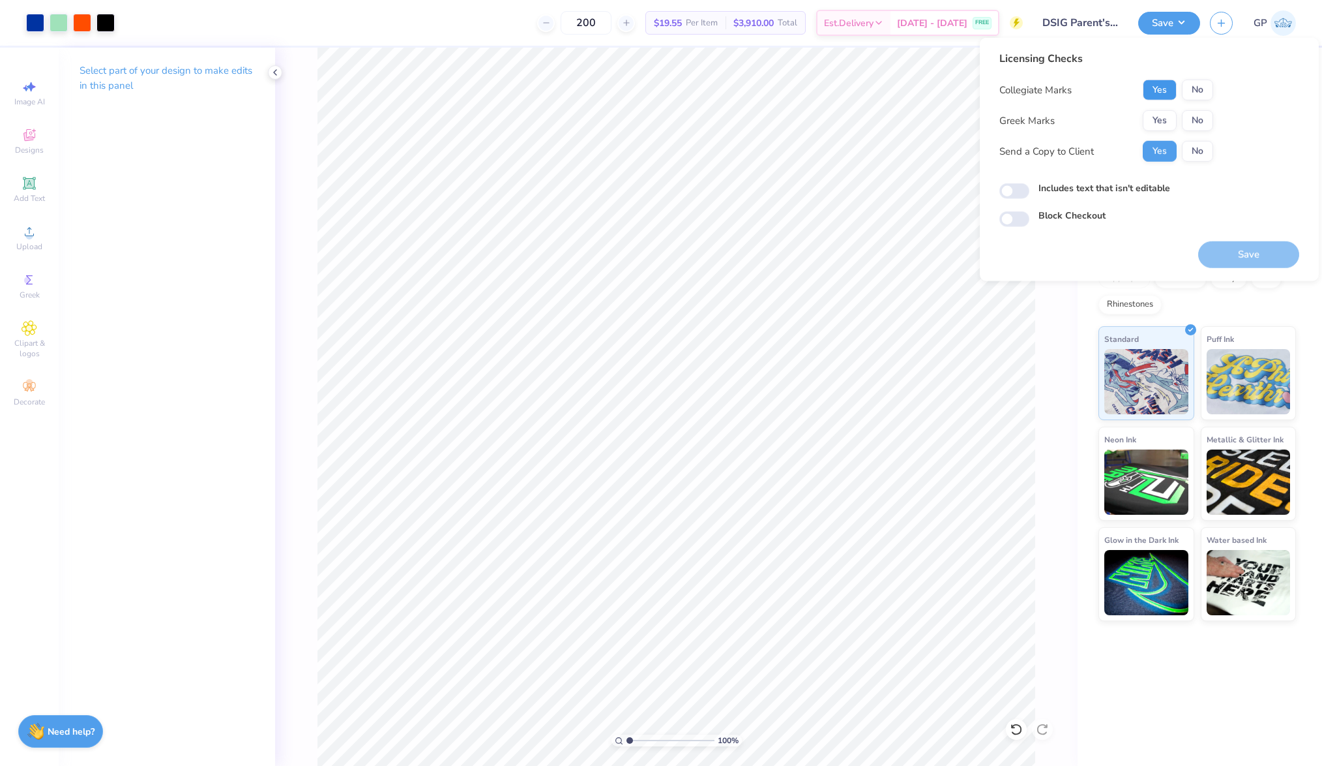
click at [1174, 87] on button "Yes" at bounding box center [1160, 90] width 34 height 21
click at [1189, 87] on button "No" at bounding box center [1197, 90] width 31 height 21
click at [1154, 117] on button "Yes" at bounding box center [1160, 120] width 34 height 21
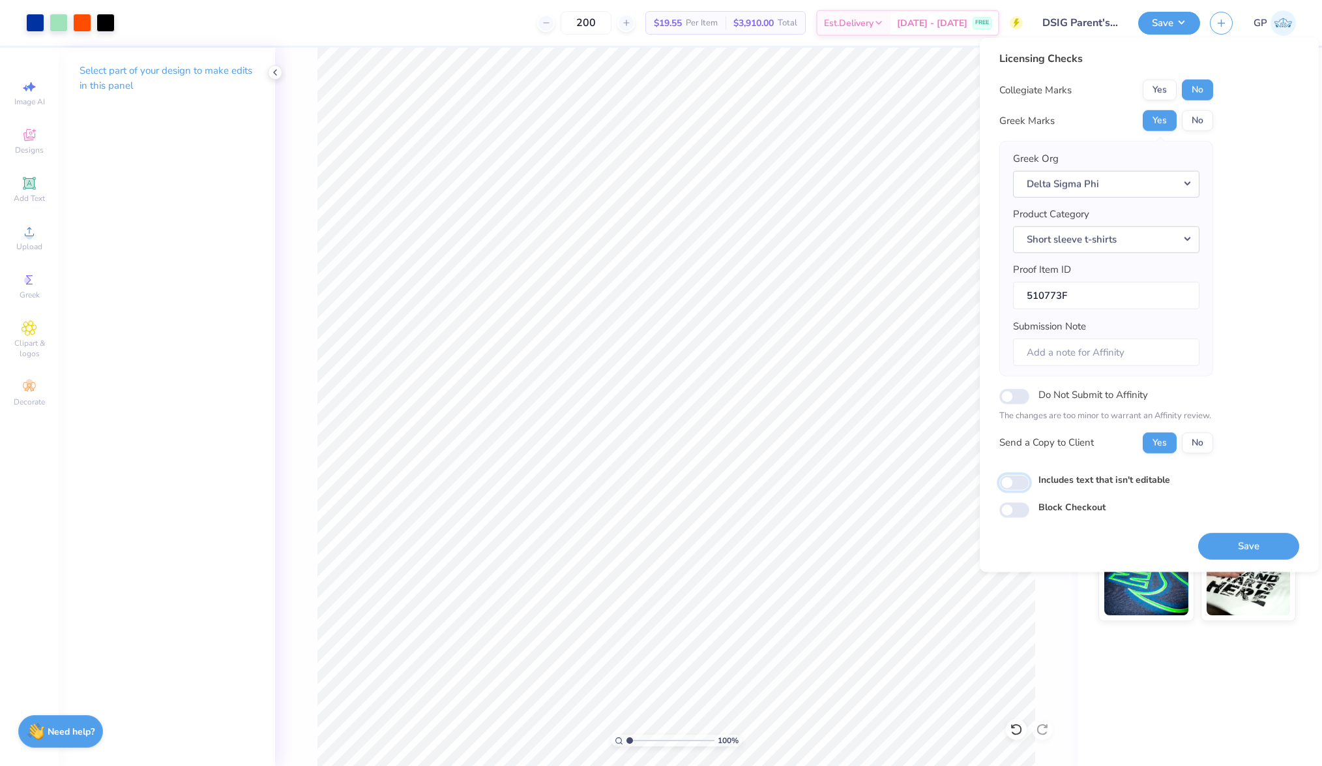
click at [1012, 483] on input "Includes text that isn't editable" at bounding box center [1015, 483] width 30 height 16
checkbox input "true"
click at [1243, 545] on button "Save" at bounding box center [1249, 545] width 101 height 27
